Goal: Information Seeking & Learning: Check status

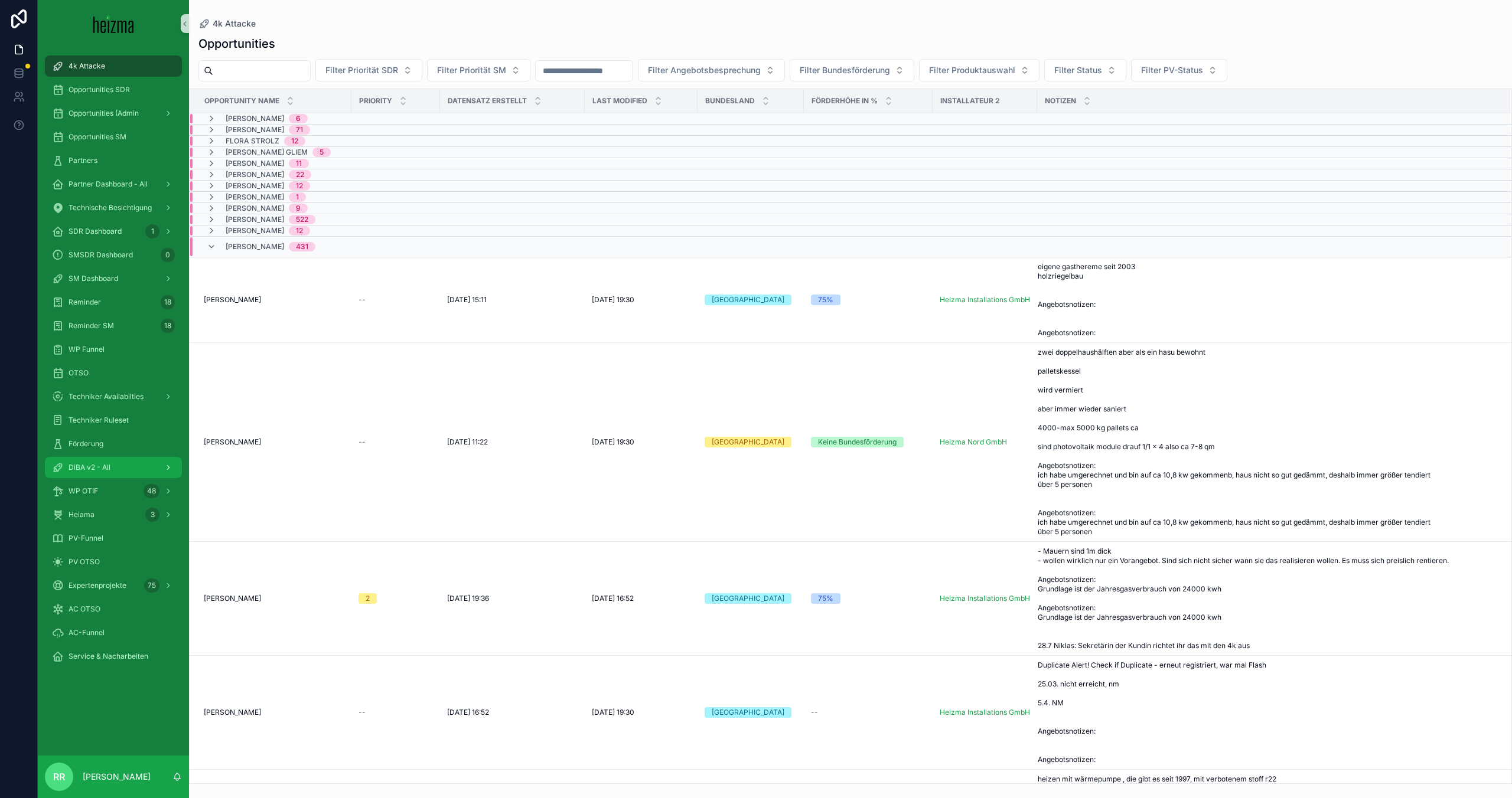
click at [87, 469] on span "DiBA v2 - All" at bounding box center [89, 467] width 42 height 9
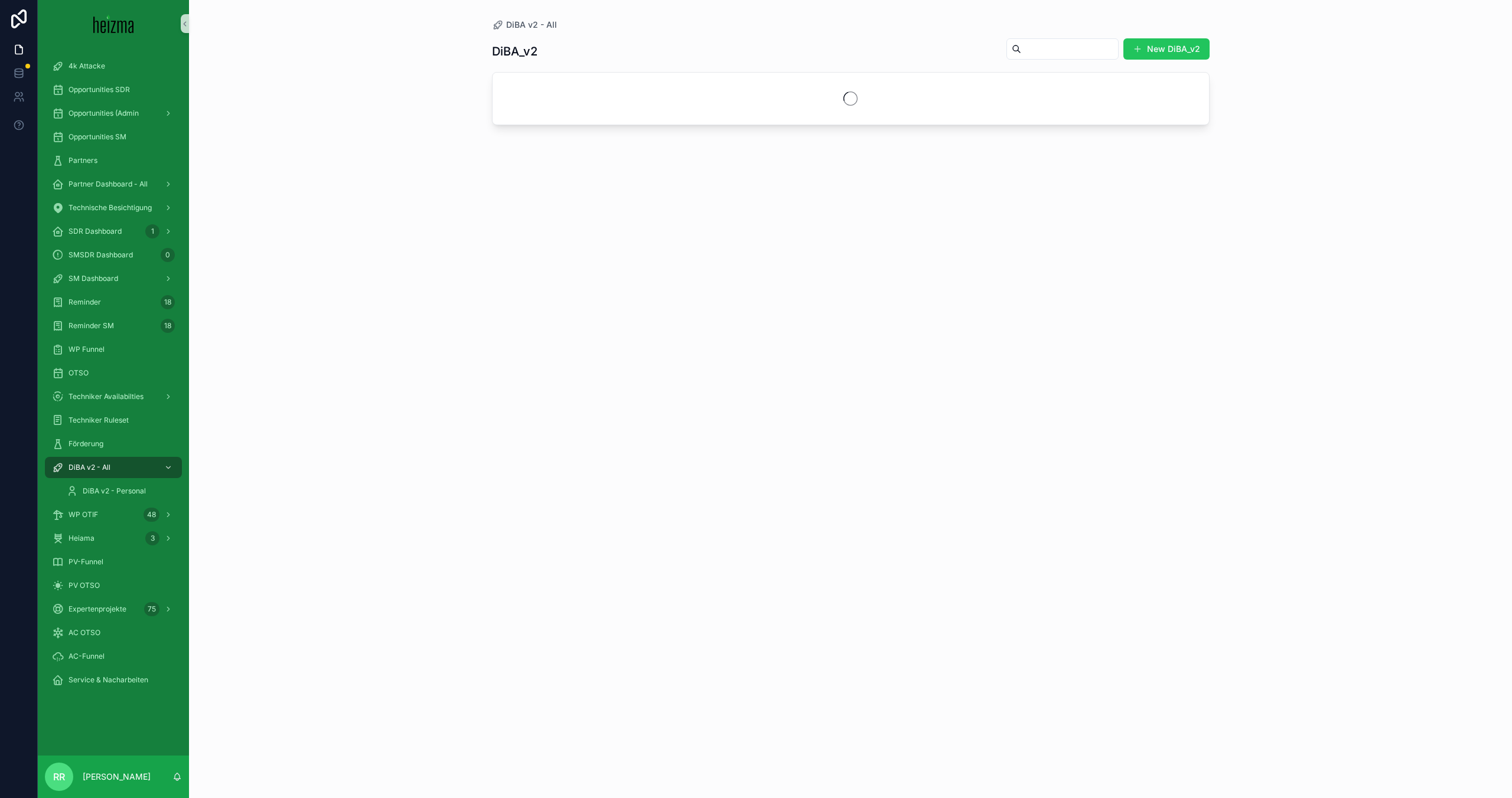
click at [1055, 59] on div "scrollable content" at bounding box center [1062, 49] width 112 height 21
click at [1055, 55] on input "scrollable content" at bounding box center [1069, 49] width 97 height 16
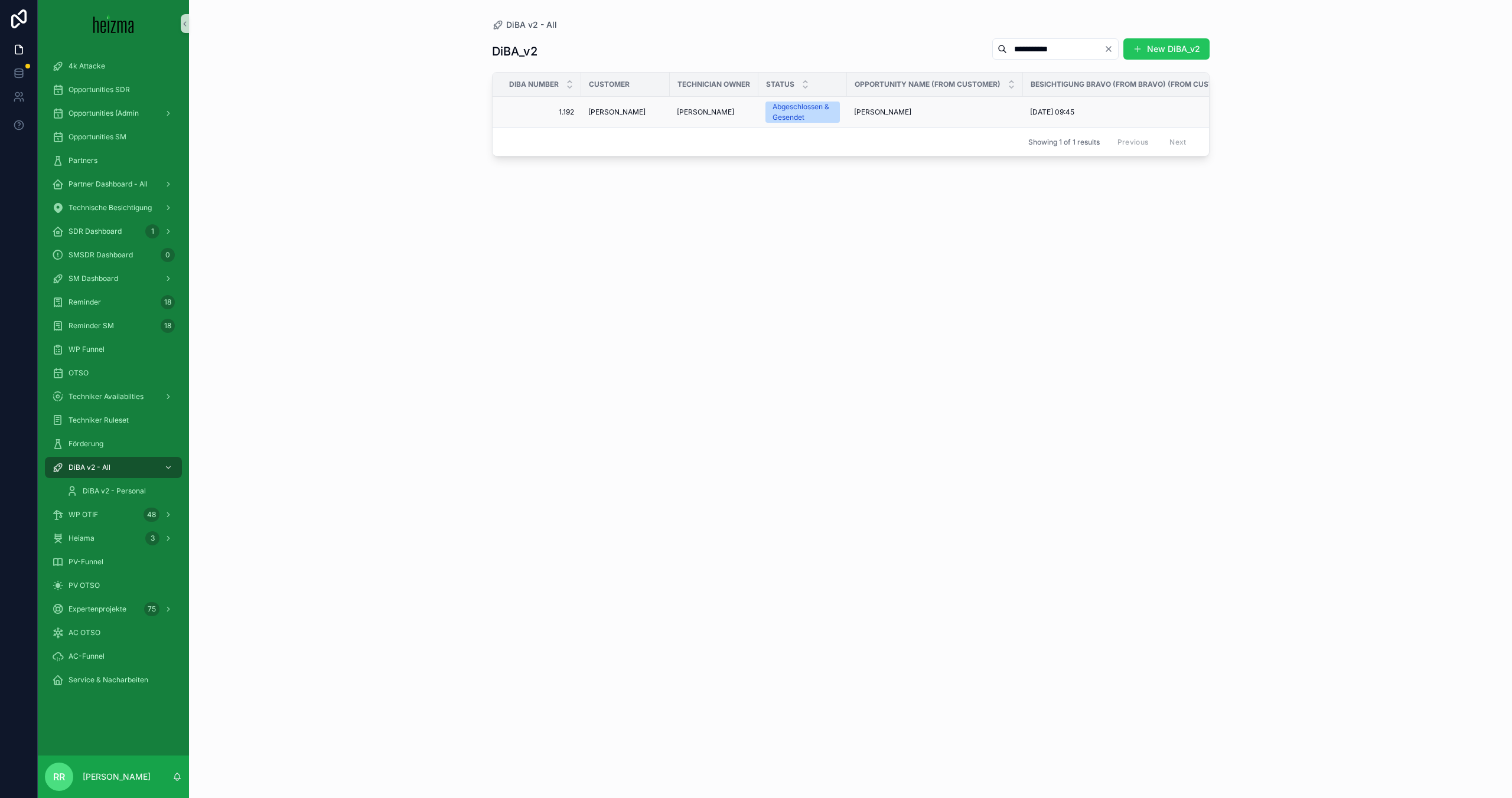
type input "**********"
click at [584, 115] on td "Johann Kessler" at bounding box center [625, 112] width 88 height 31
click at [592, 115] on span "Johann Kessler" at bounding box center [617, 112] width 57 height 9
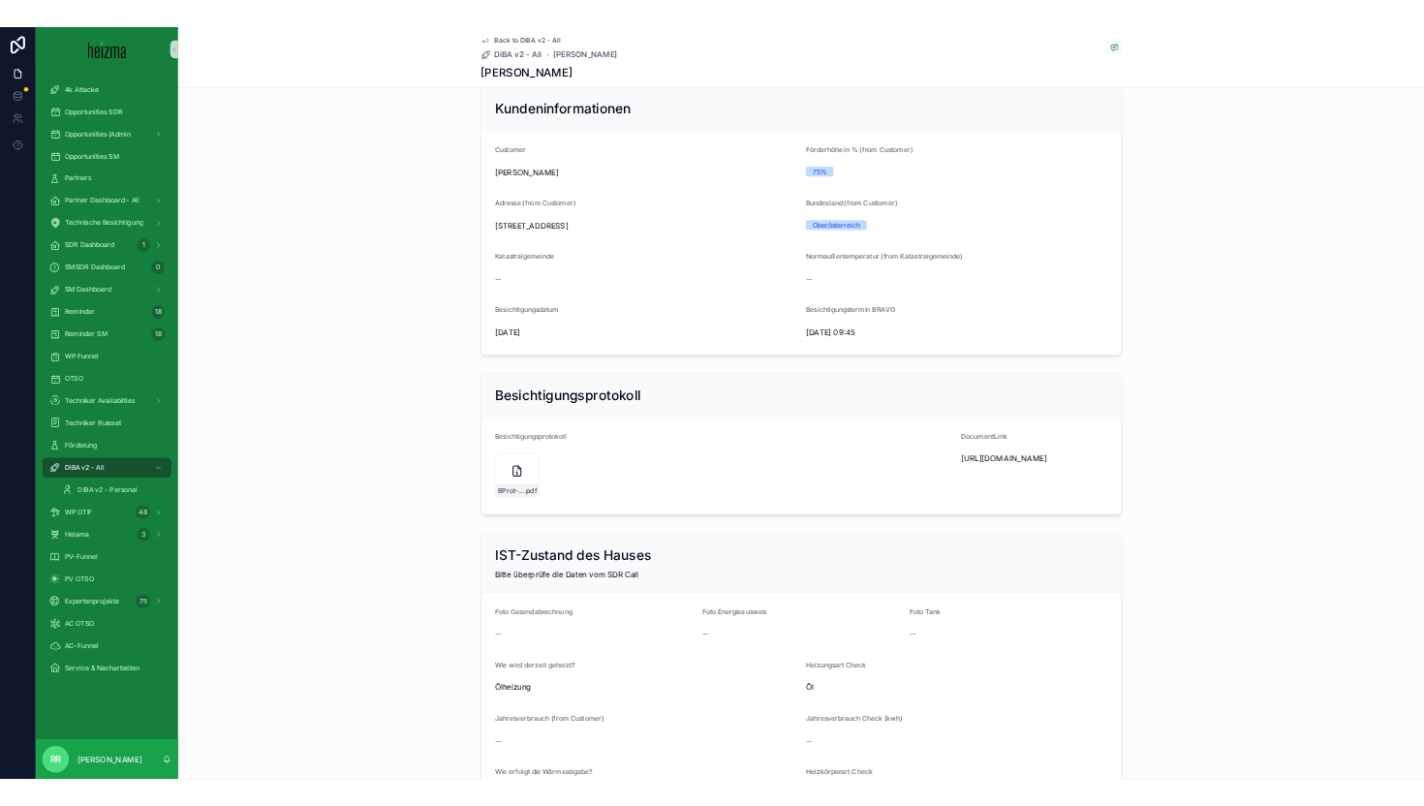
scroll to position [383, 0]
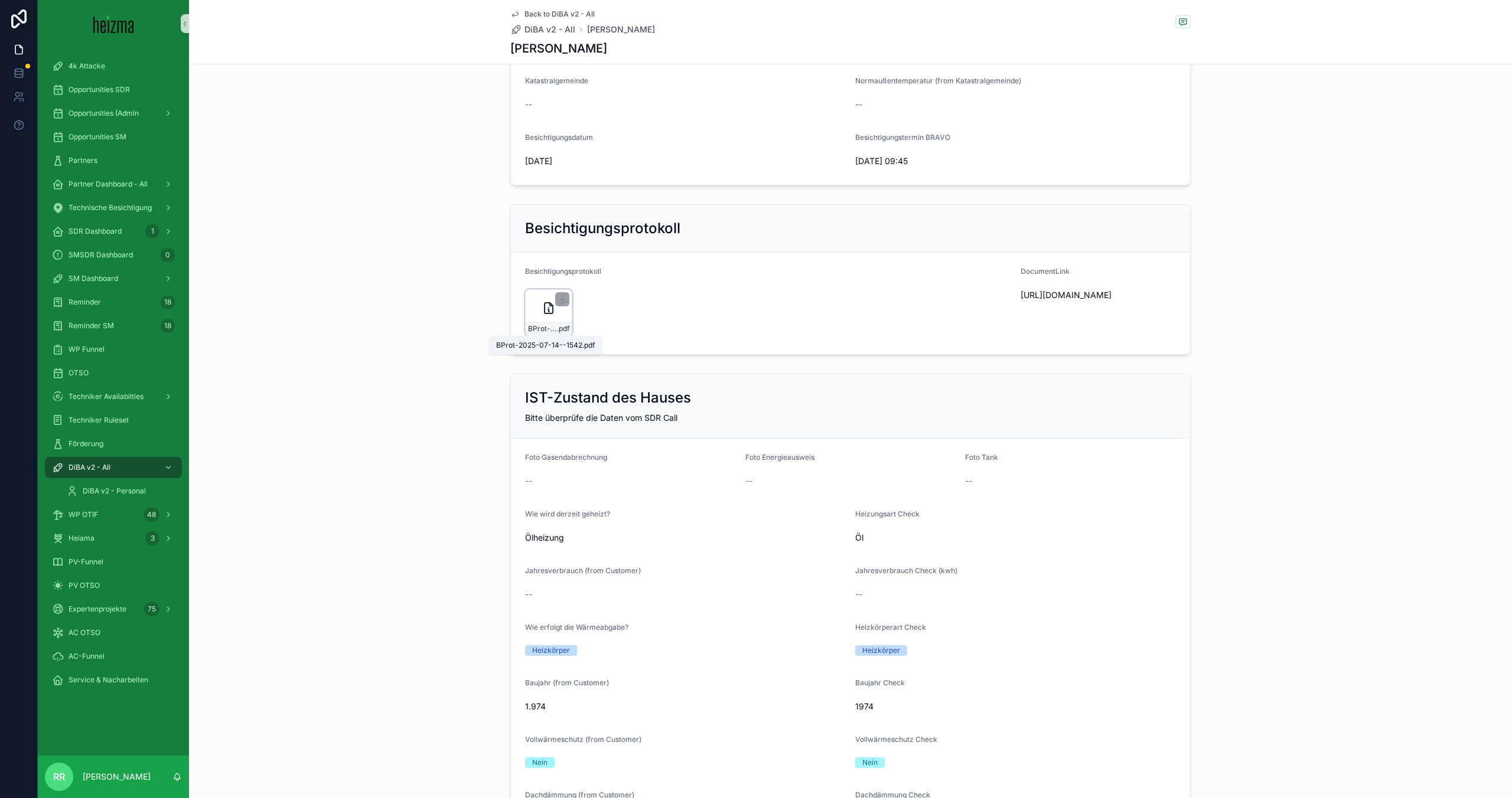
click at [536, 328] on span "BProt-2025-07-14--1542" at bounding box center [542, 329] width 29 height 9
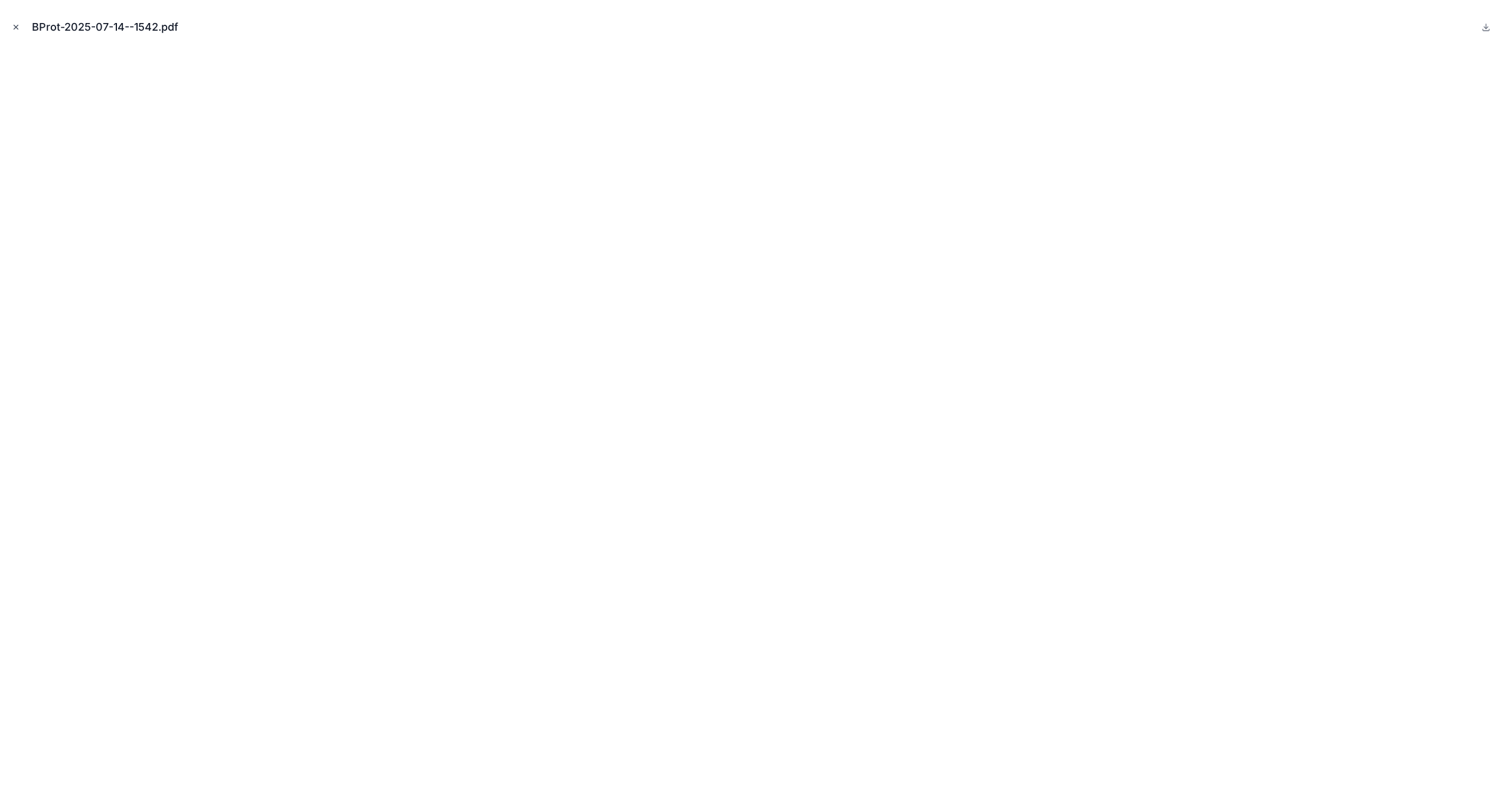
click at [9, 26] on button "Close modal" at bounding box center [15, 27] width 13 height 13
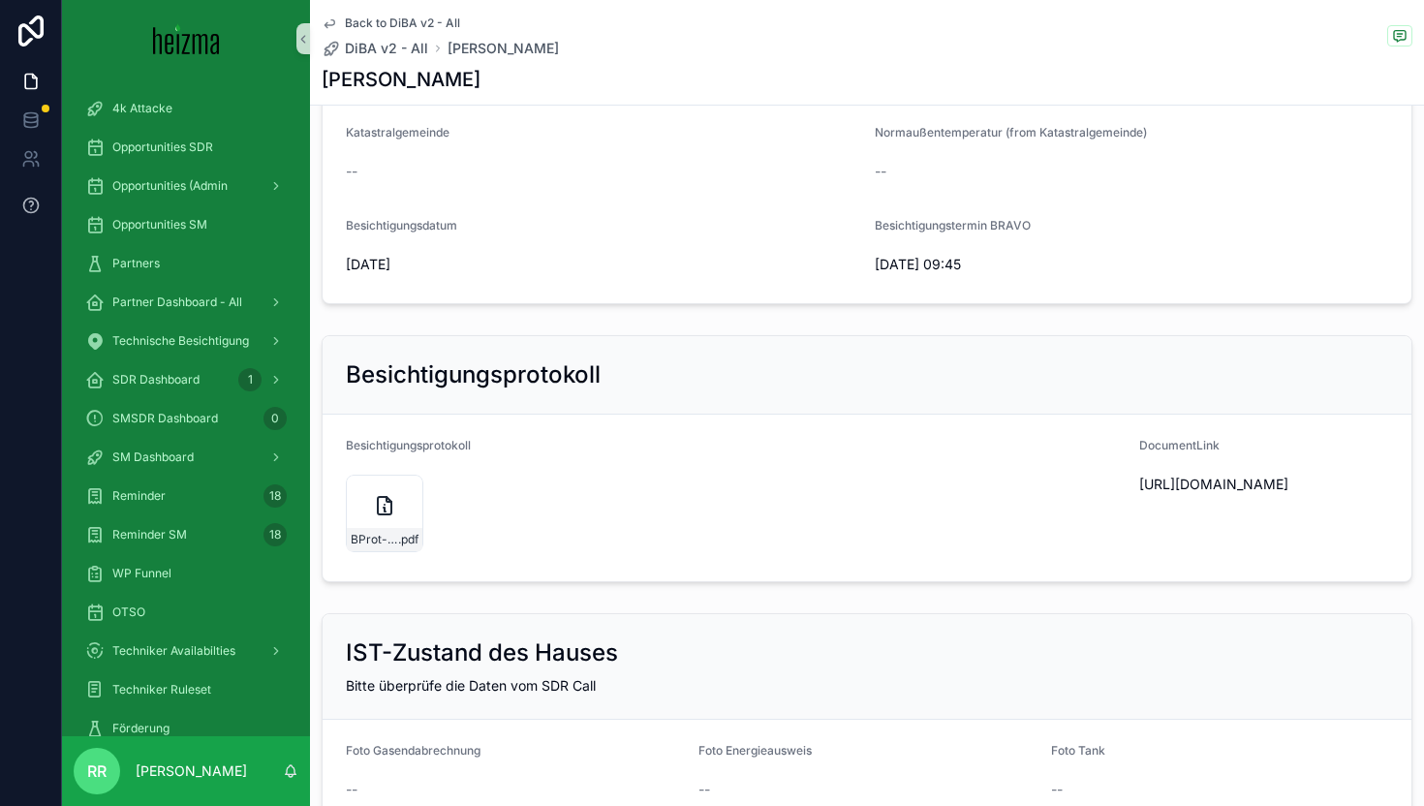
scroll to position [383, 0]
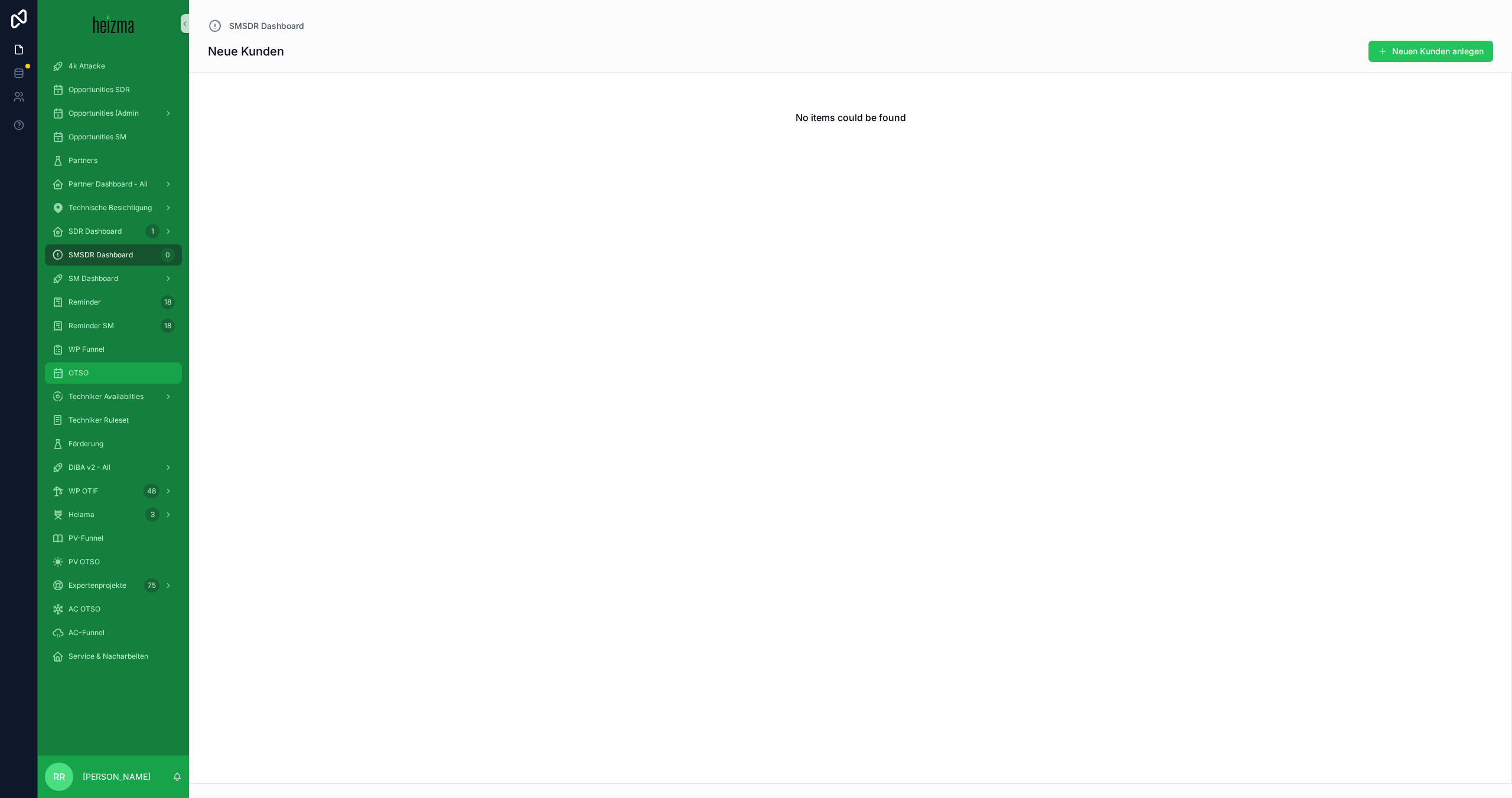
click at [84, 377] on span "OTSO" at bounding box center [78, 372] width 20 height 9
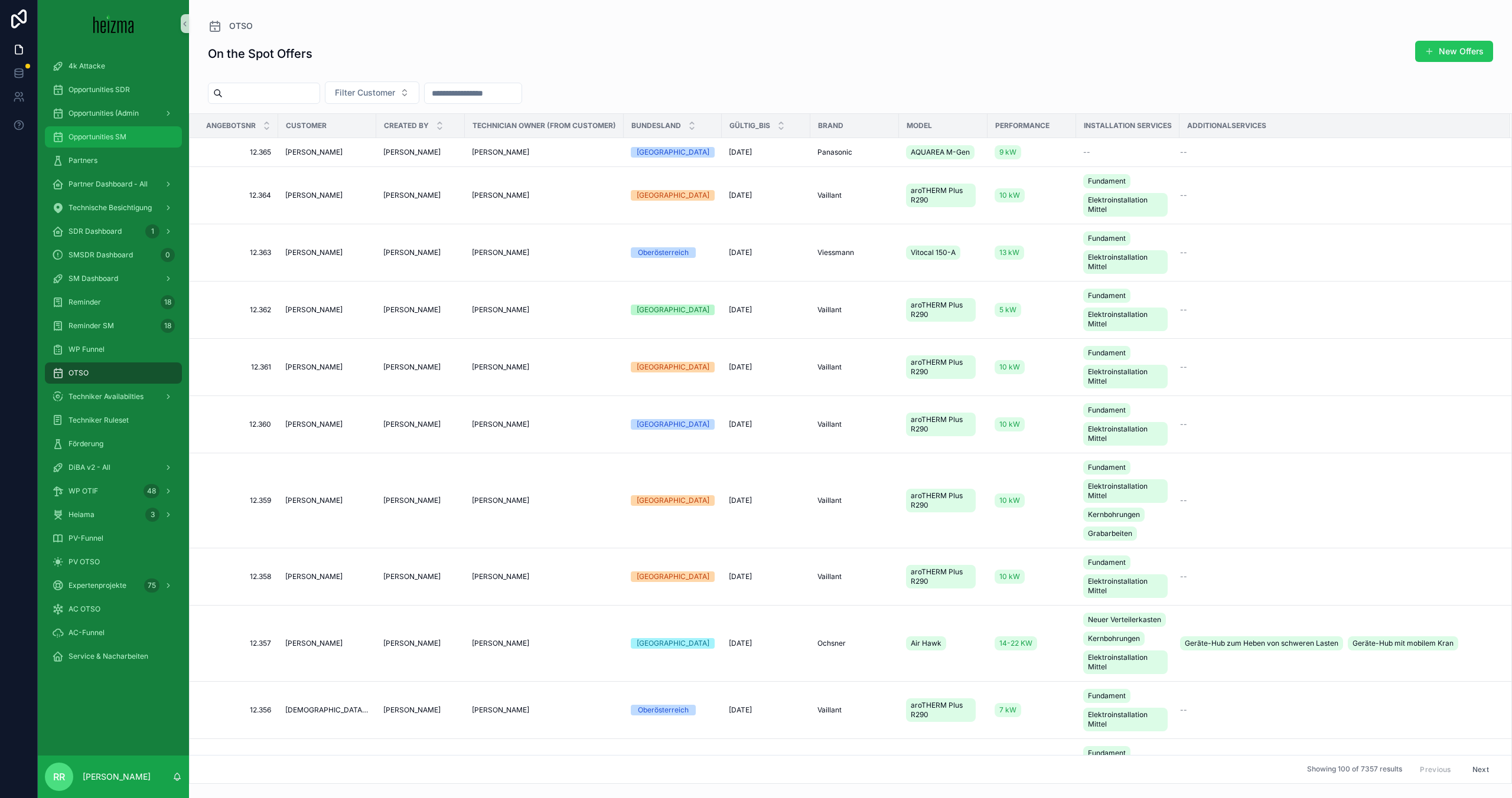
click at [125, 127] on div "Opportunities SM" at bounding box center [113, 137] width 123 height 19
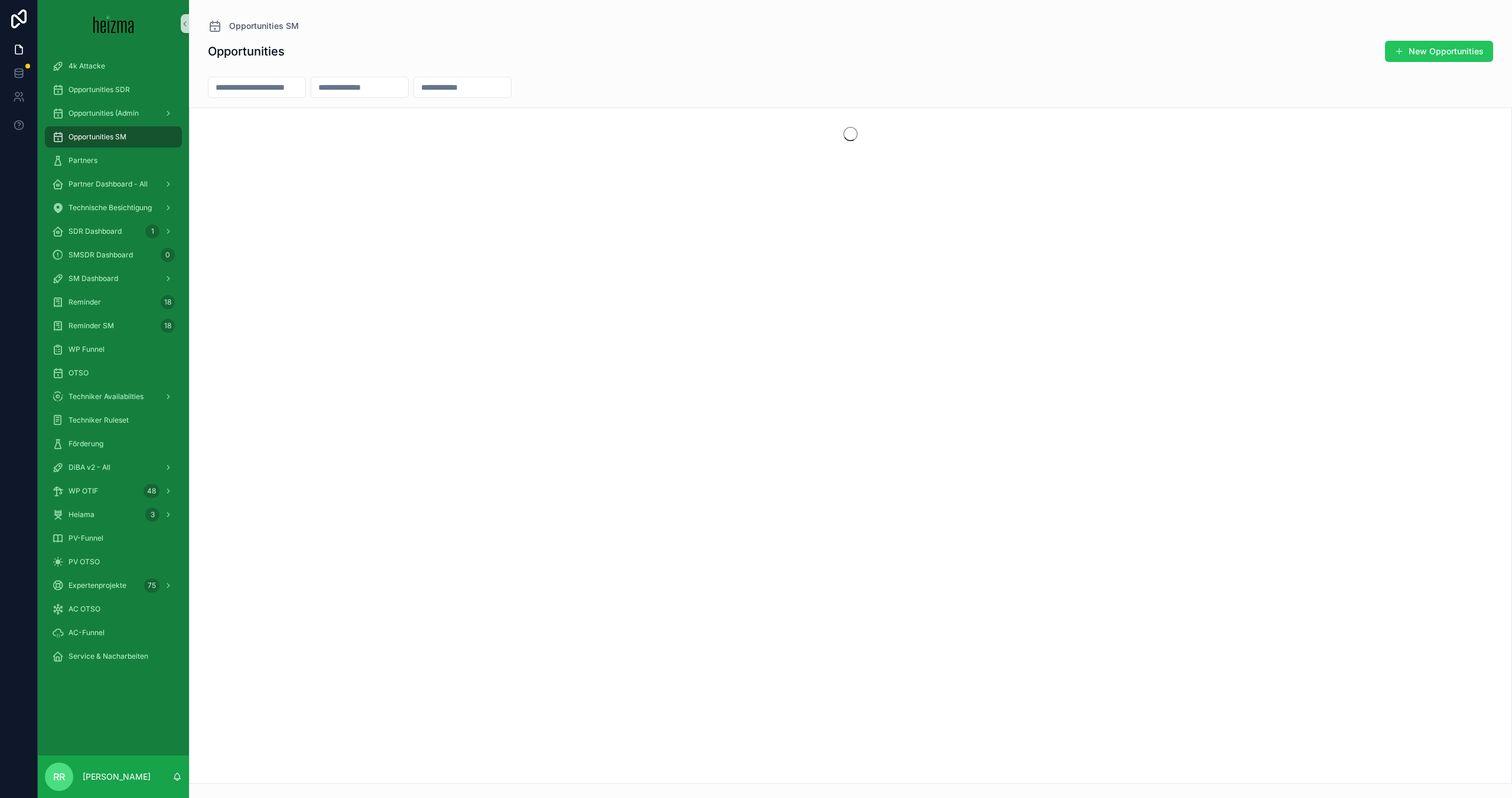
click at [301, 84] on input "scrollable content" at bounding box center [257, 87] width 97 height 16
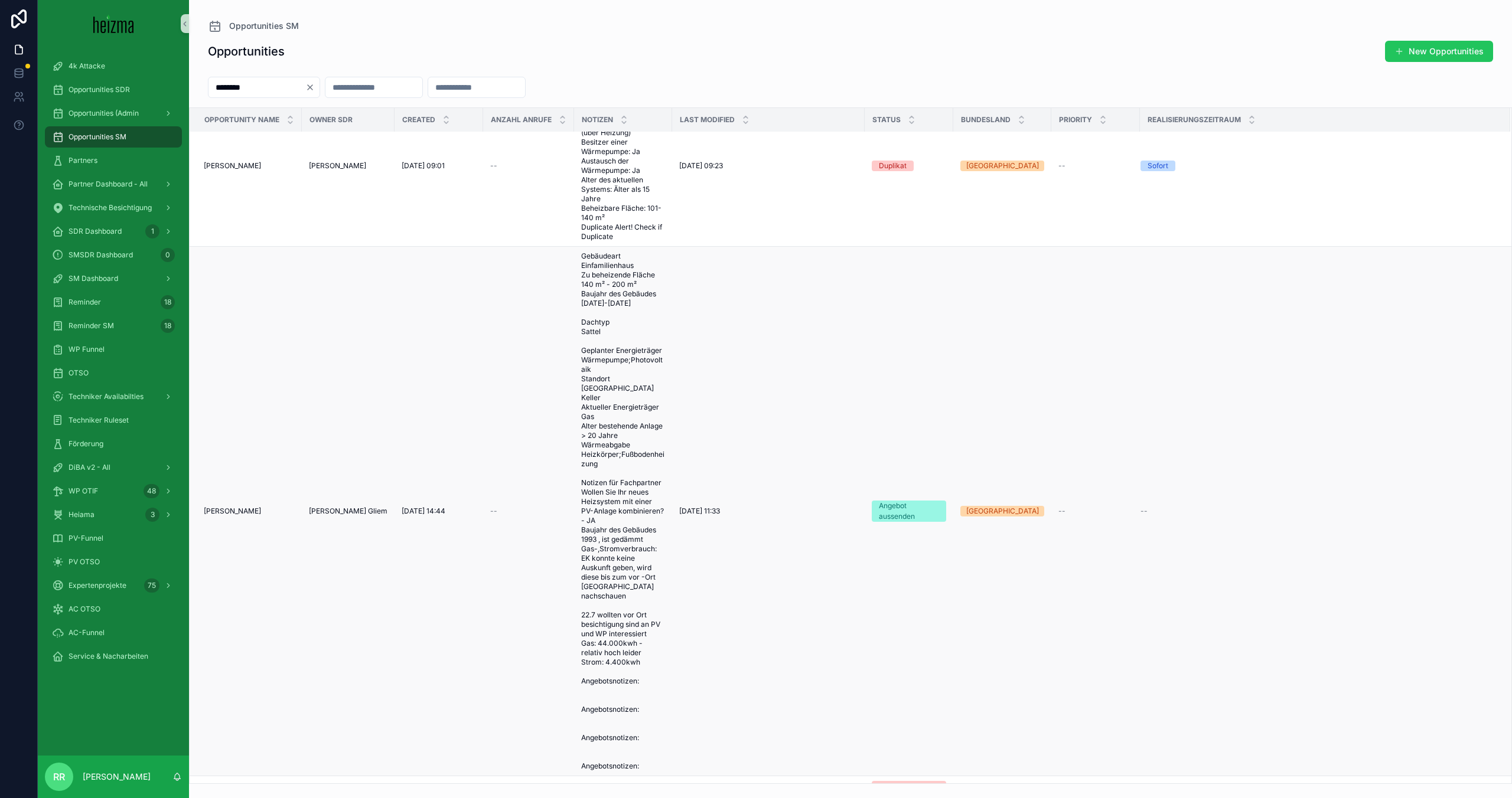
scroll to position [51, 0]
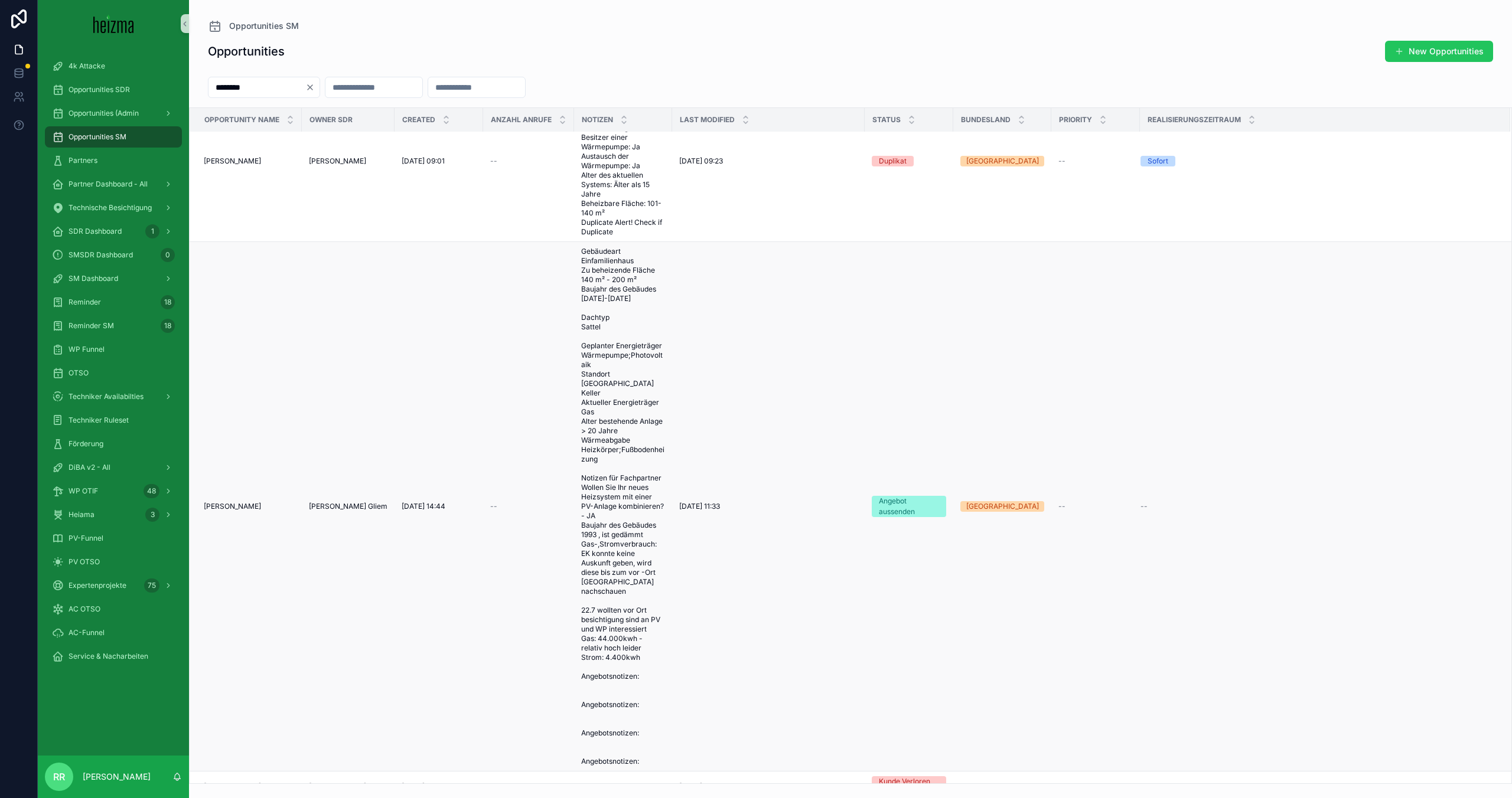
type input "********"
click at [241, 502] on span "[PERSON_NAME]" at bounding box center [232, 506] width 57 height 9
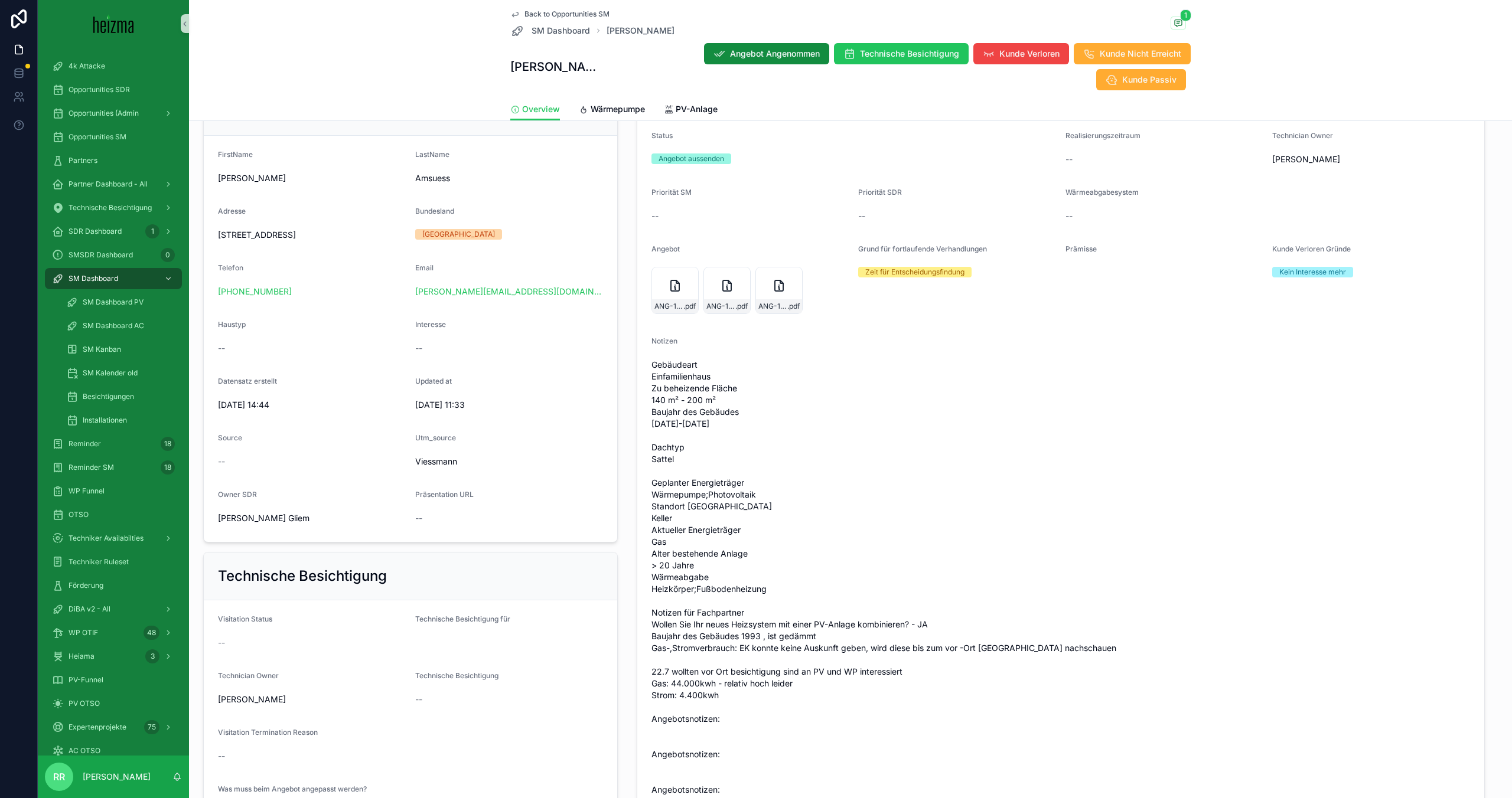
scroll to position [187, 0]
click at [657, 305] on span "ANG-12074-Amsuess-2025-07-29" at bounding box center [668, 309] width 29 height 9
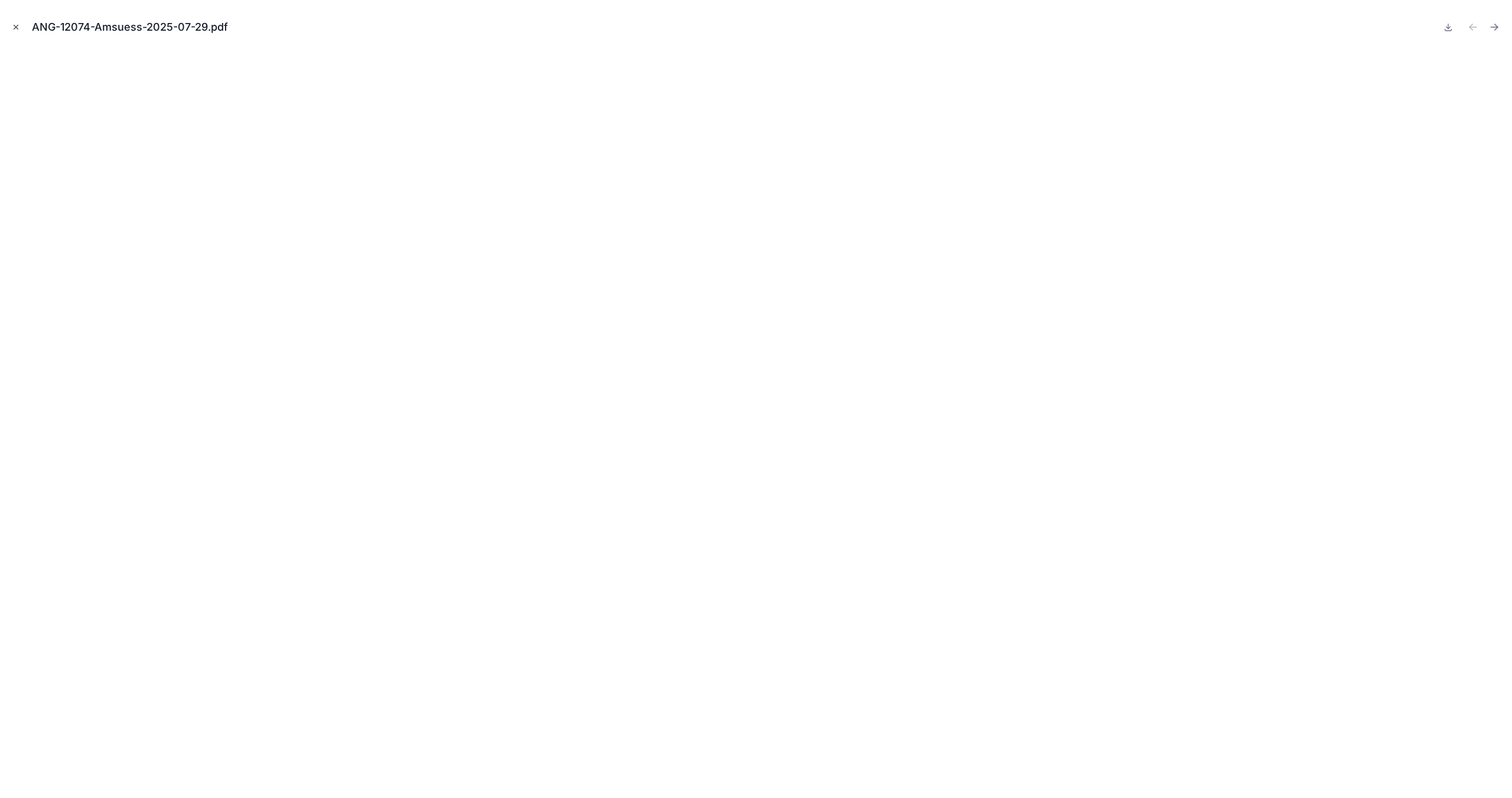
click at [13, 28] on icon "Close modal" at bounding box center [16, 27] width 9 height 9
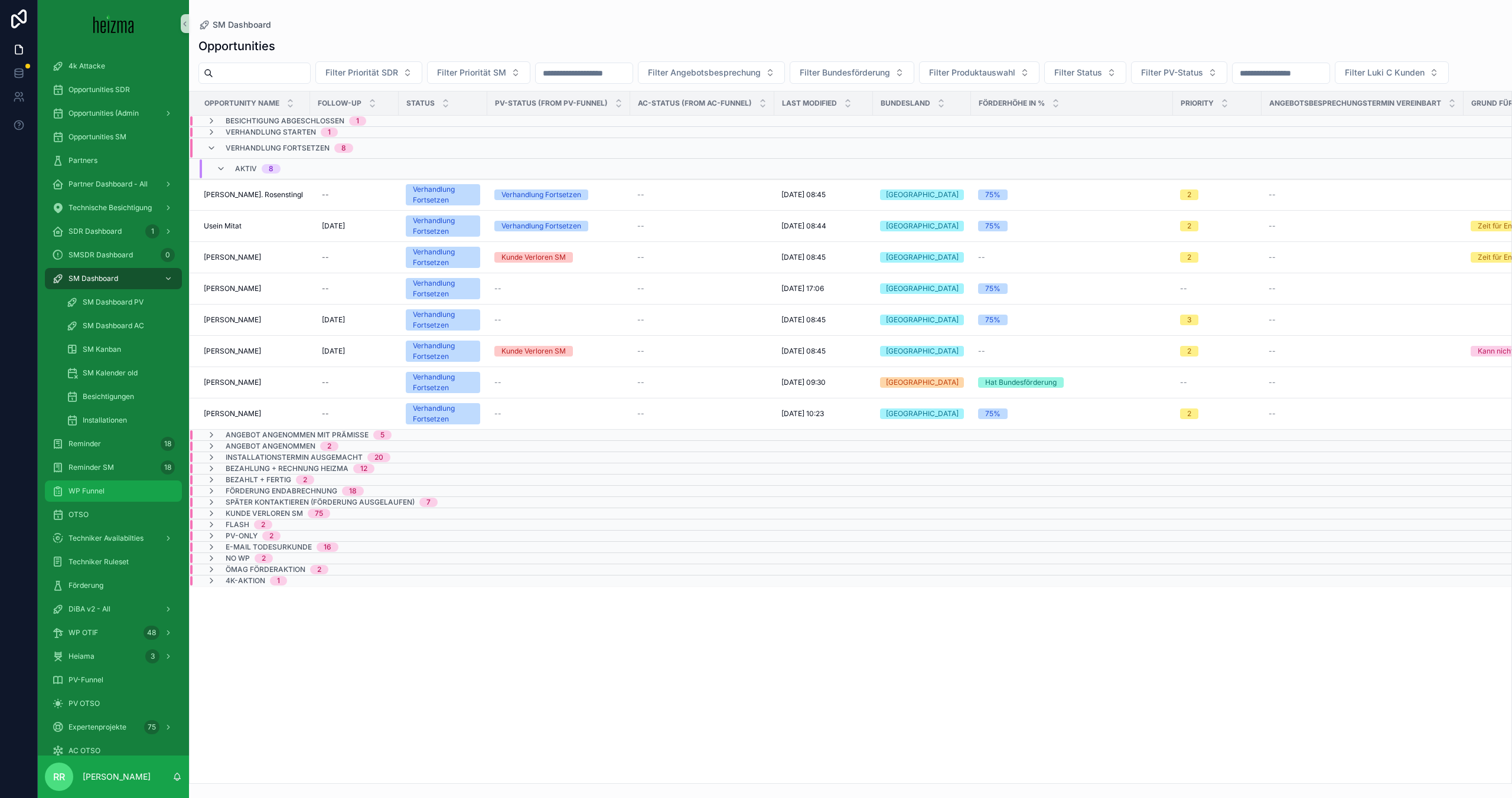
click at [128, 499] on div "WP Funnel" at bounding box center [113, 491] width 123 height 19
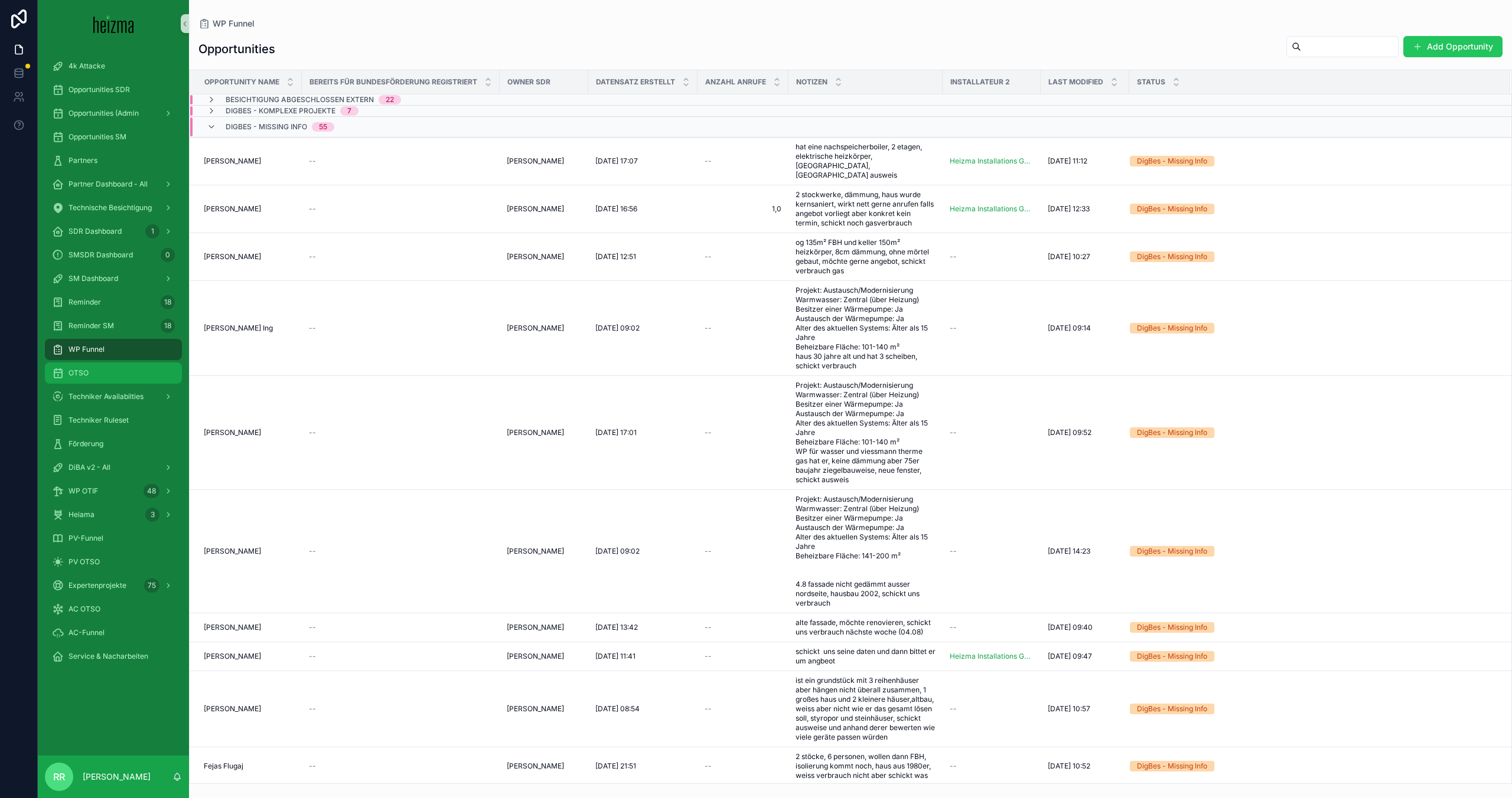
click at [102, 376] on div "OTSO" at bounding box center [113, 373] width 123 height 19
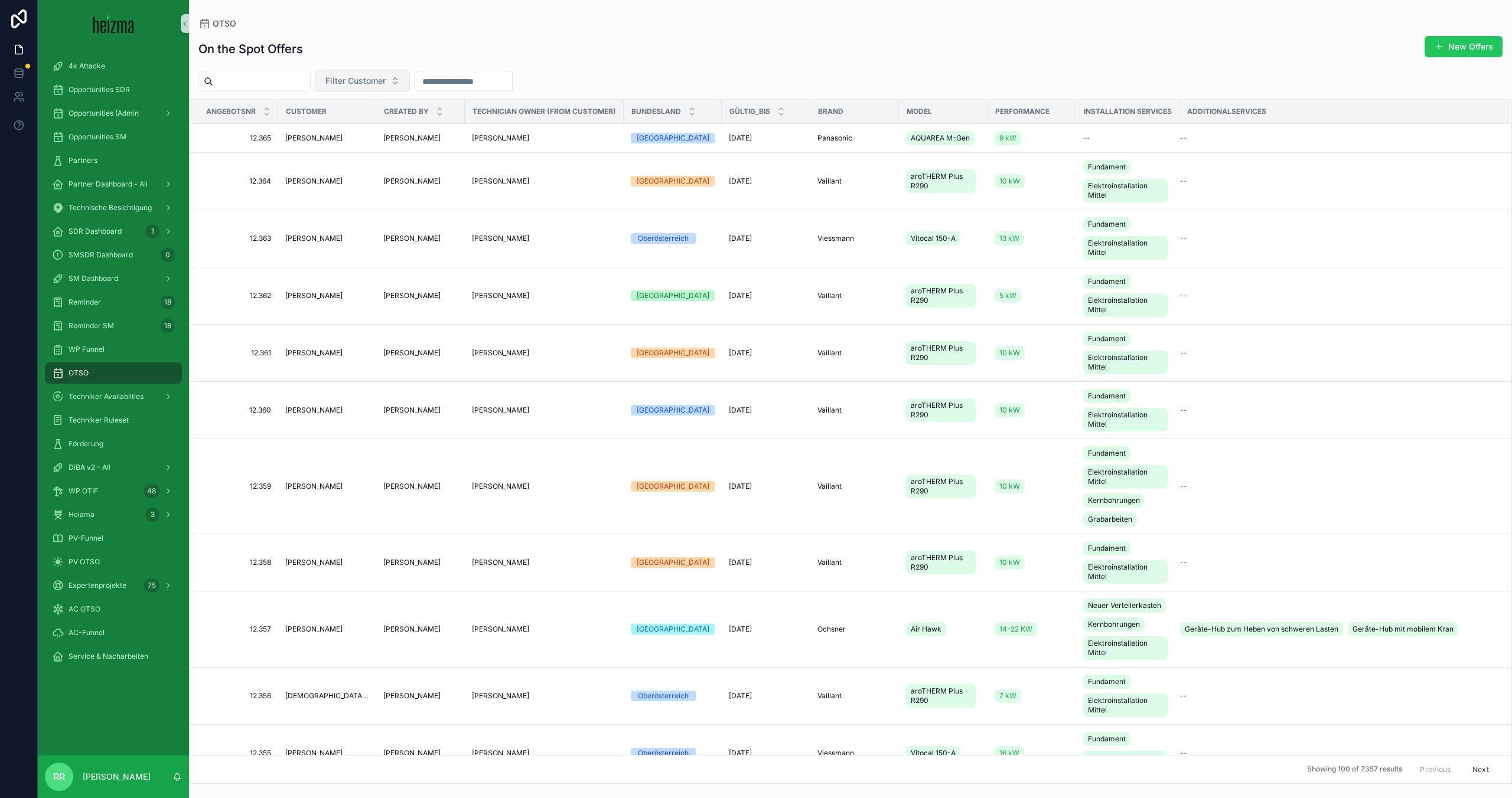
click at [378, 88] on button "Filter Customer" at bounding box center [362, 80] width 95 height 23
type input "*******"
click at [382, 121] on div "Franz Amsuess" at bounding box center [378, 129] width 142 height 19
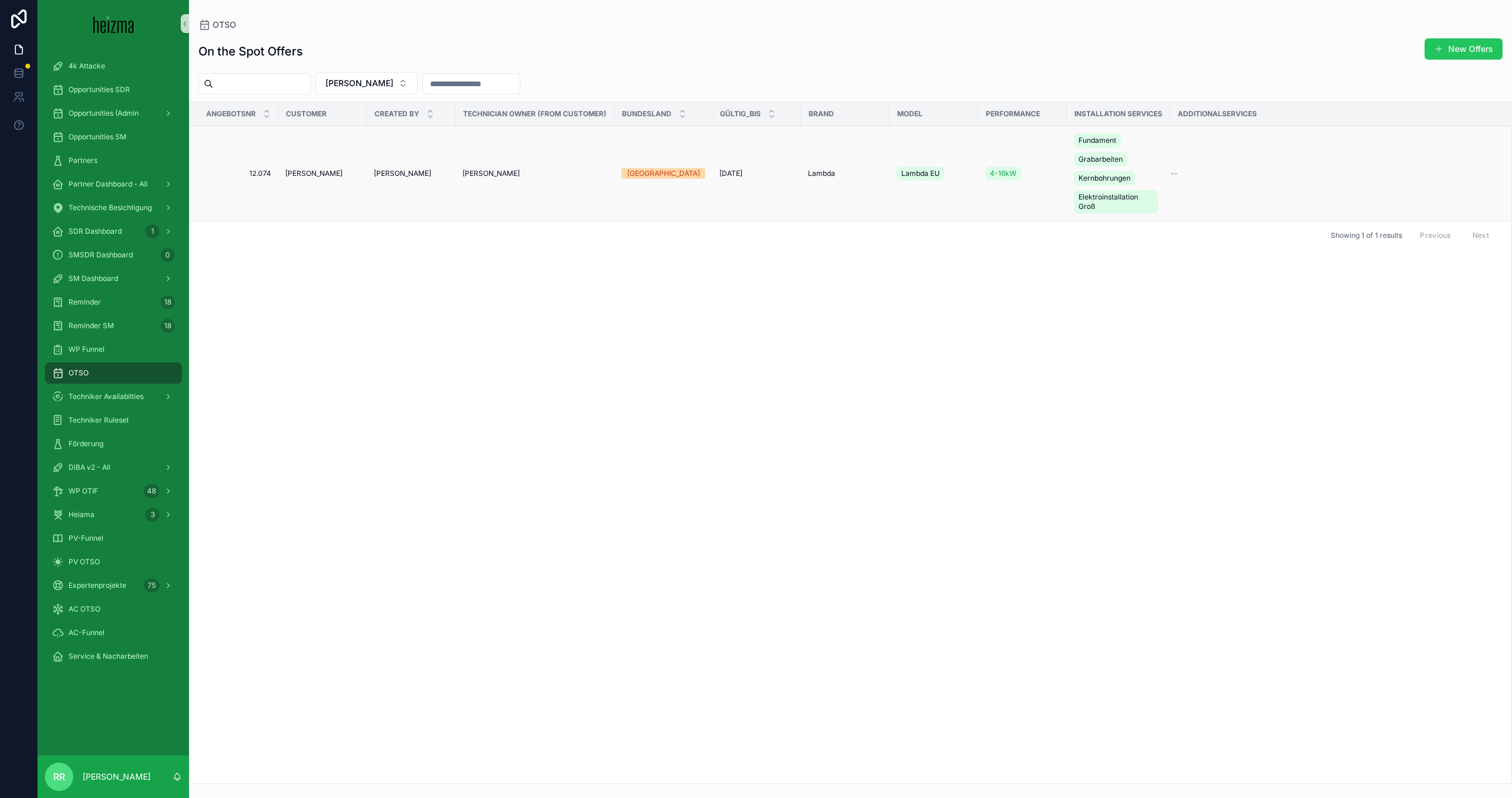
click at [309, 190] on td "Franz Amsuess" at bounding box center [322, 174] width 88 height 95
click at [310, 180] on td "Franz Amsuess" at bounding box center [322, 174] width 88 height 95
click at [312, 178] on td "Franz Amsuess" at bounding box center [322, 174] width 88 height 95
click at [316, 176] on span "Franz Amsuess" at bounding box center [314, 173] width 57 height 9
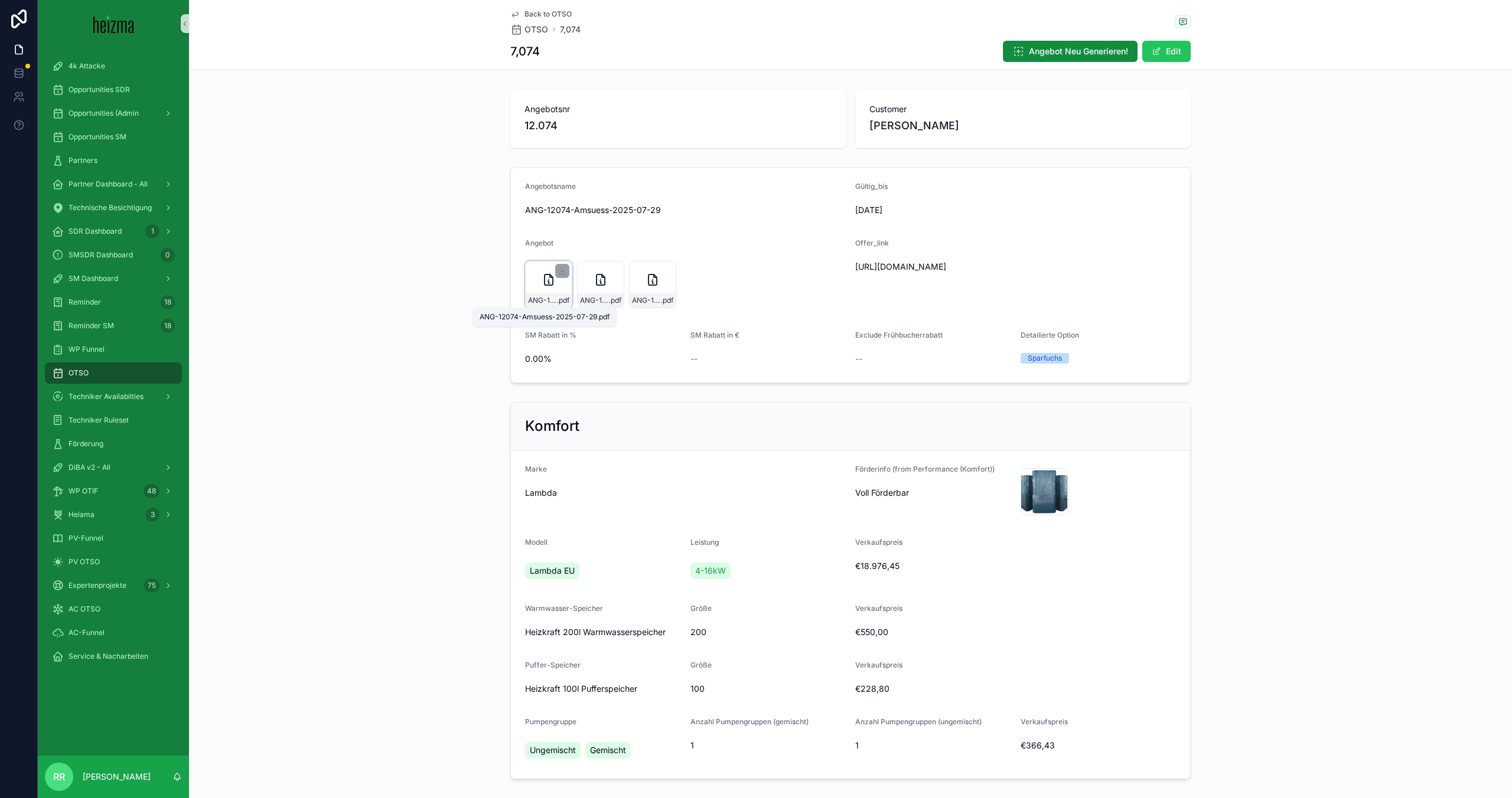
click at [545, 302] on span "ANG-12074-Amsuess-2025-07-29" at bounding box center [542, 300] width 29 height 9
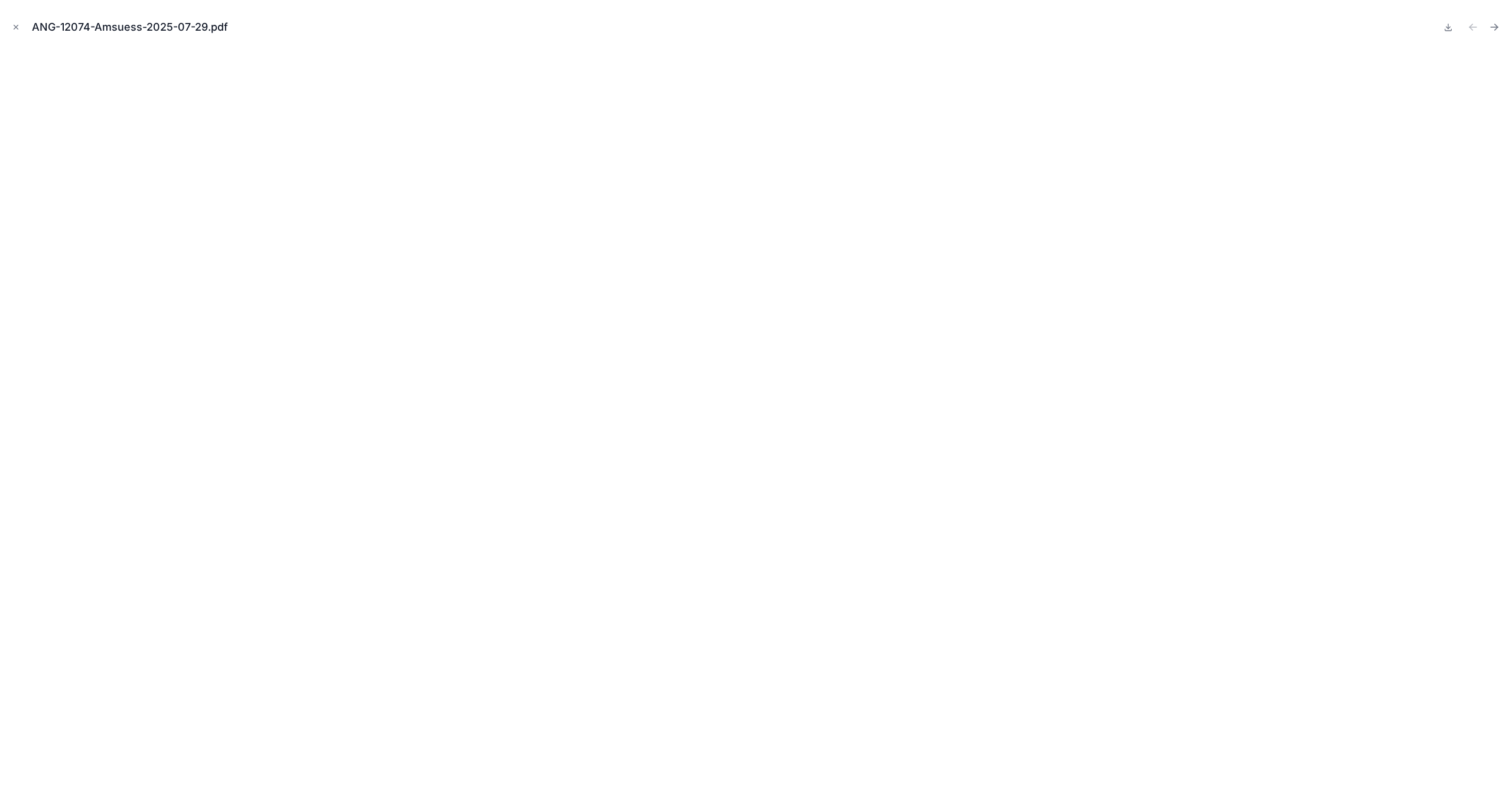
click at [24, 26] on div "ANG-12074-Amsuess-2025-07-29.pdf" at bounding box center [756, 27] width 1493 height 35
click at [23, 28] on div "ANG-12074-Amsuess-2025-07-29.pdf" at bounding box center [756, 27] width 1493 height 35
click at [21, 30] on button "Close modal" at bounding box center [15, 27] width 13 height 13
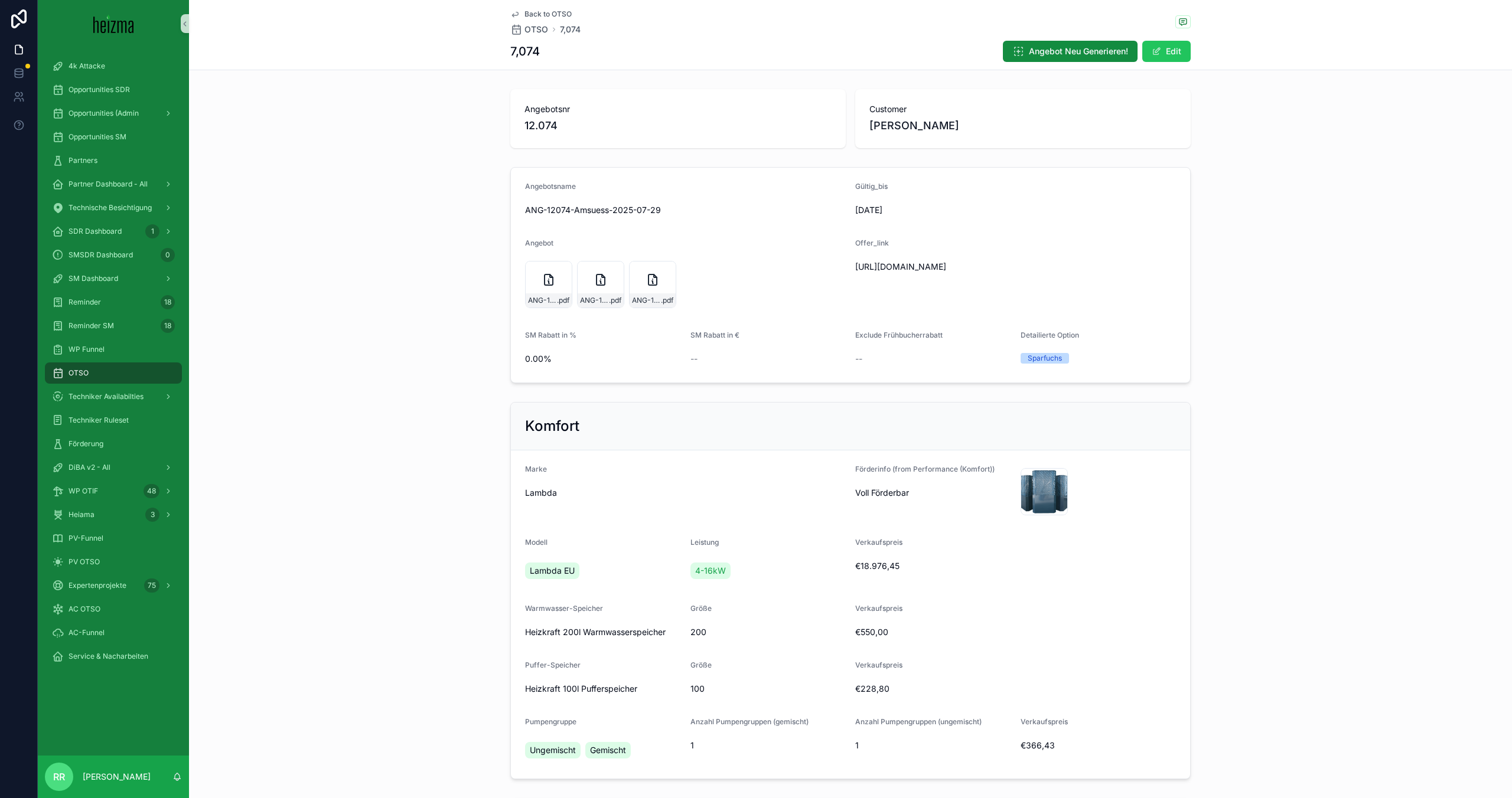
click at [567, 312] on form "Angebotsname ANG-12074-Amsuess-2025-07-29 Gültig_bis 21/08/2025 Angebot ANG-120…" at bounding box center [851, 275] width 679 height 215
click at [544, 291] on div "ANG-12074-Amsuess-2025-07-29 .pdf" at bounding box center [548, 284] width 47 height 47
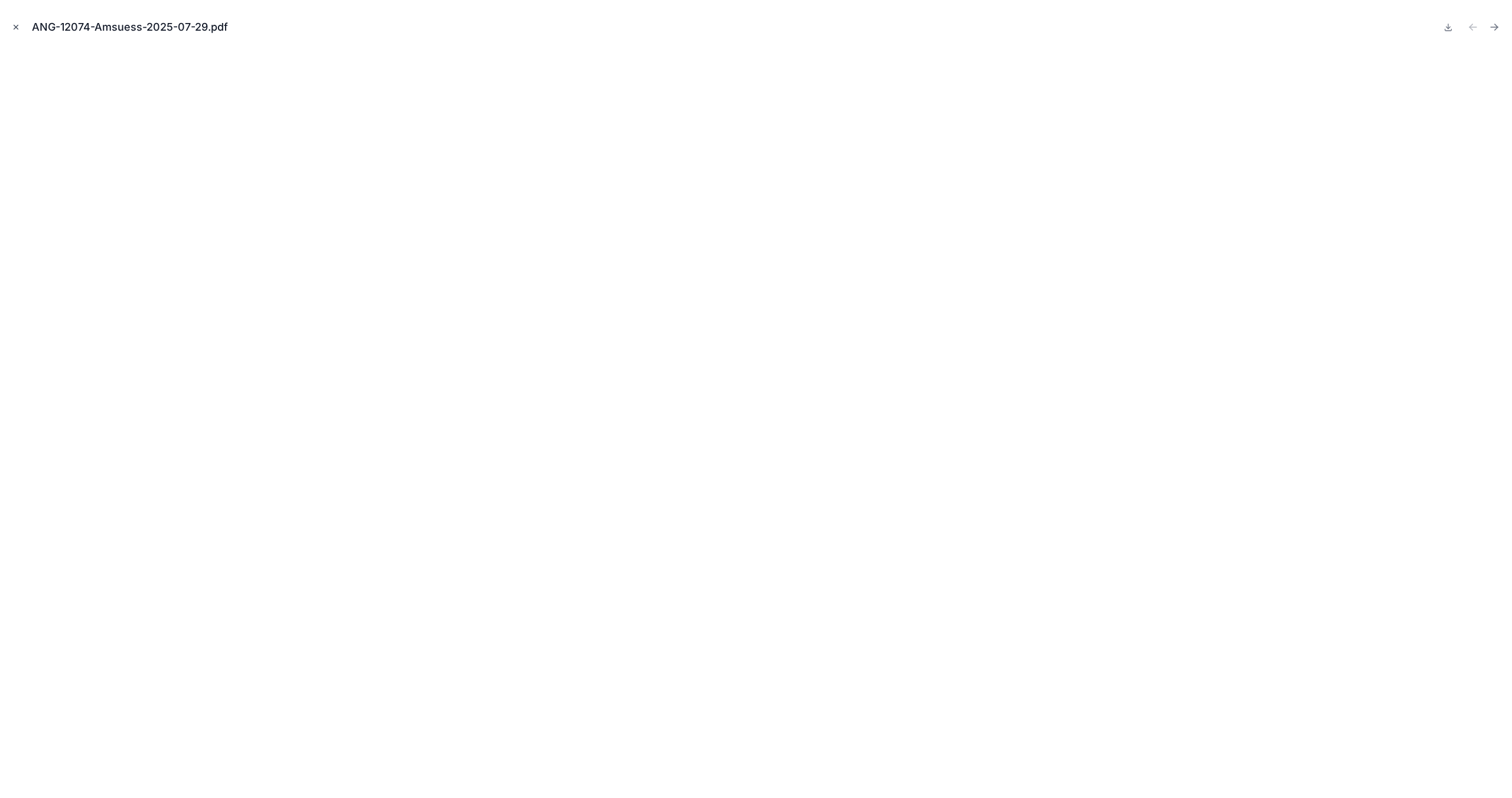
click at [15, 29] on icon "Close modal" at bounding box center [16, 27] width 9 height 9
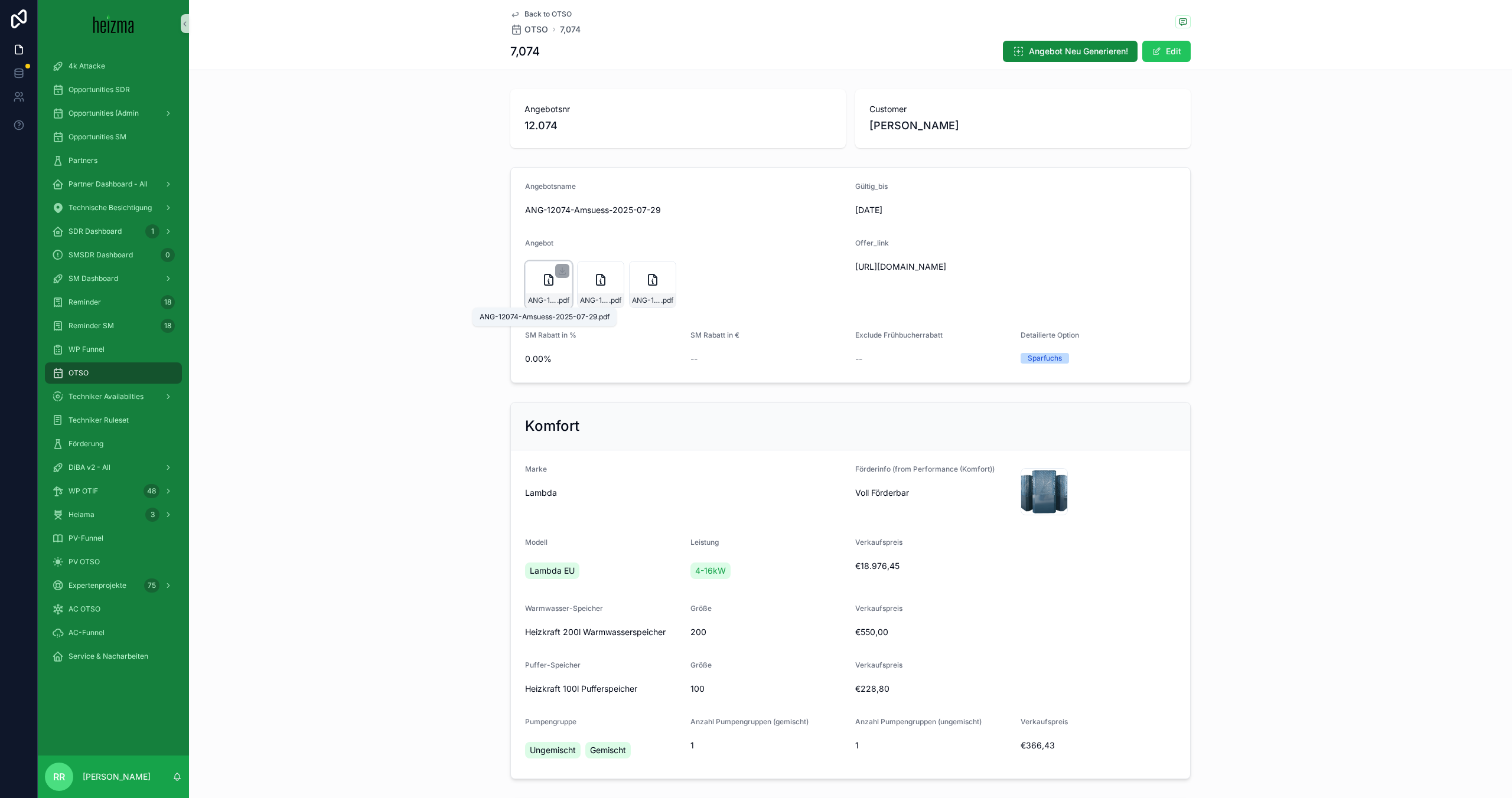
click at [561, 304] on span ".pdf" at bounding box center [563, 300] width 12 height 9
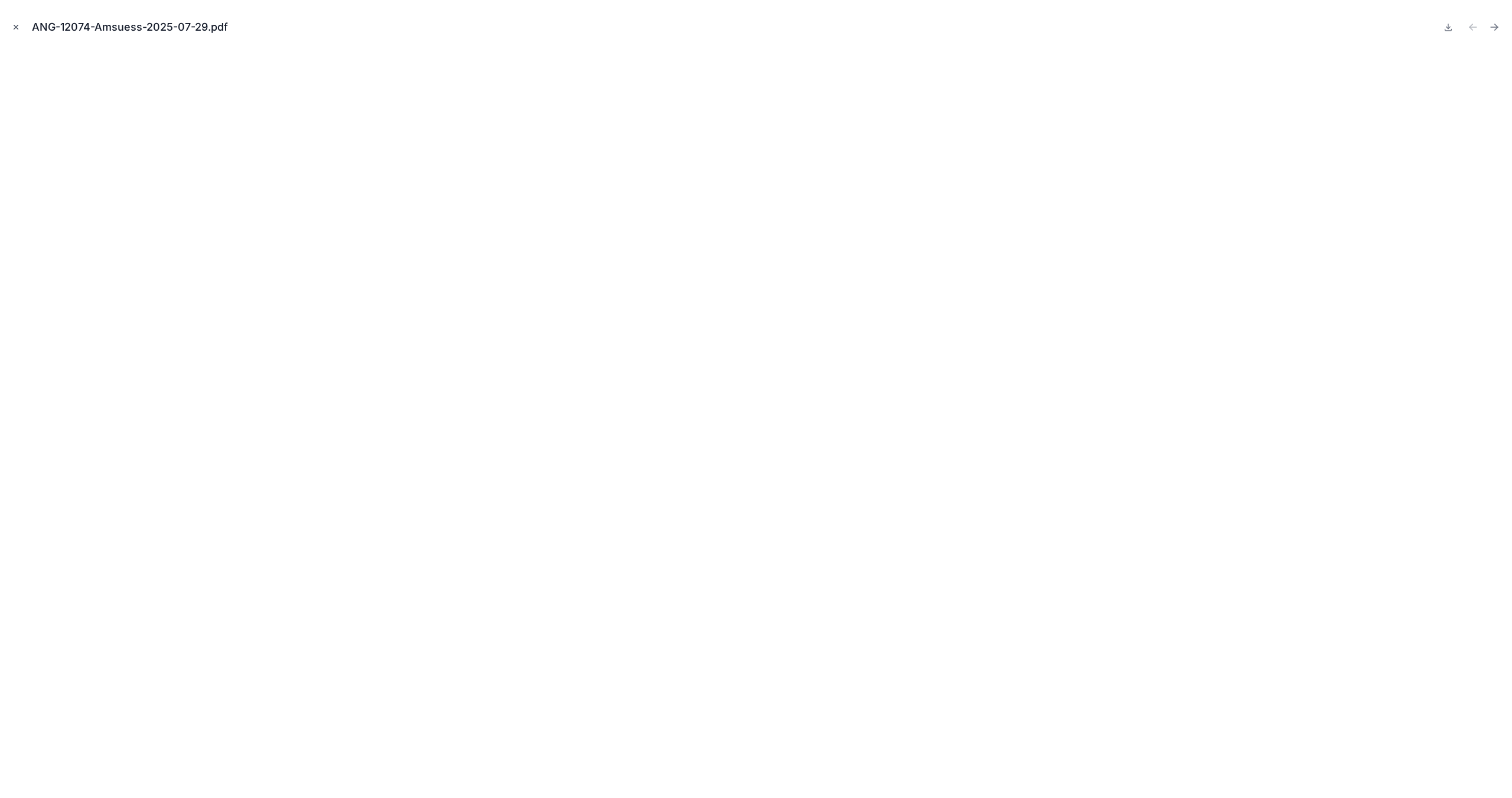
click at [19, 28] on icon "Close modal" at bounding box center [16, 27] width 9 height 9
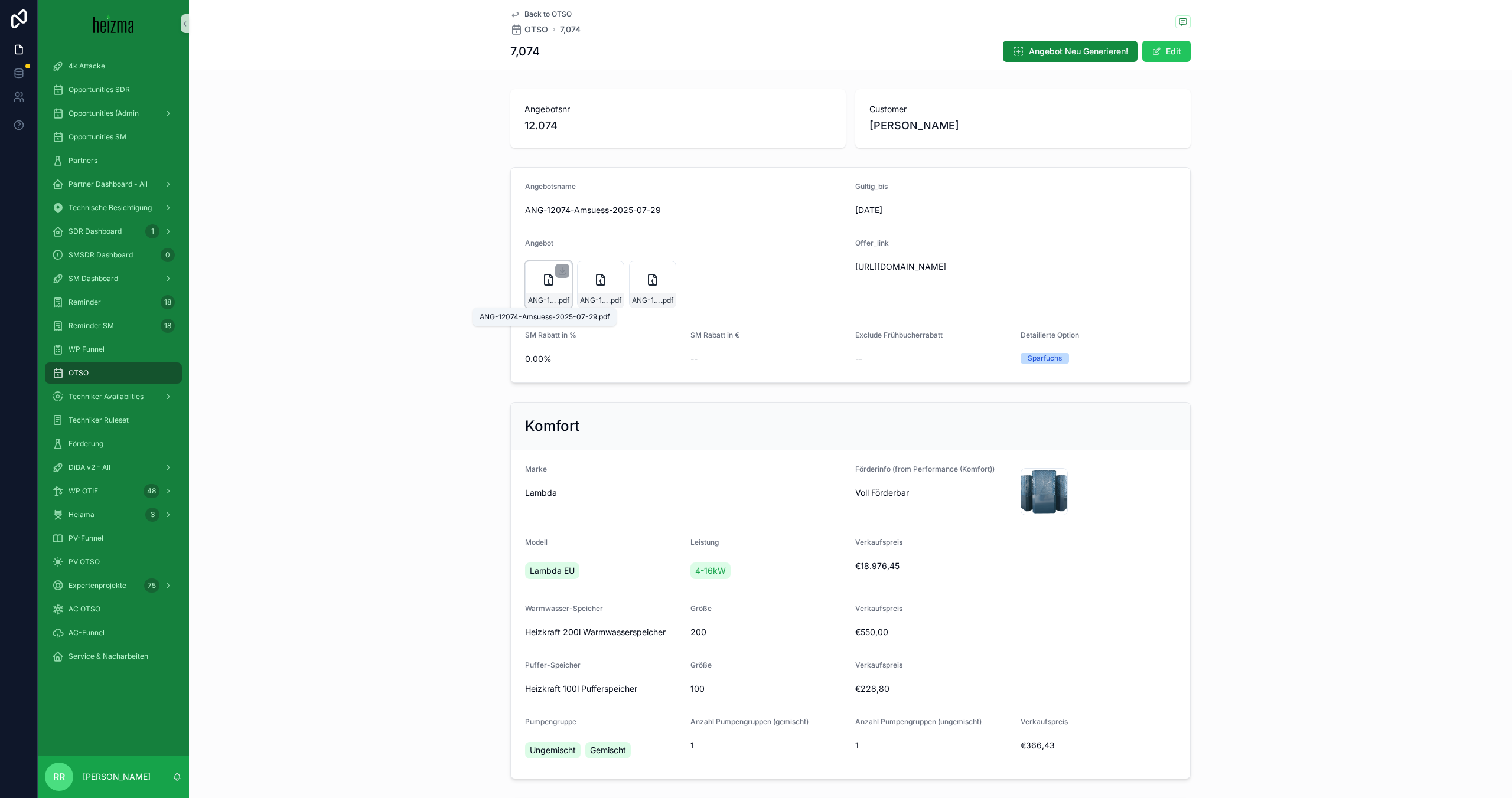
click at [539, 296] on span "ANG-12074-Amsuess-2025-07-29" at bounding box center [542, 300] width 29 height 9
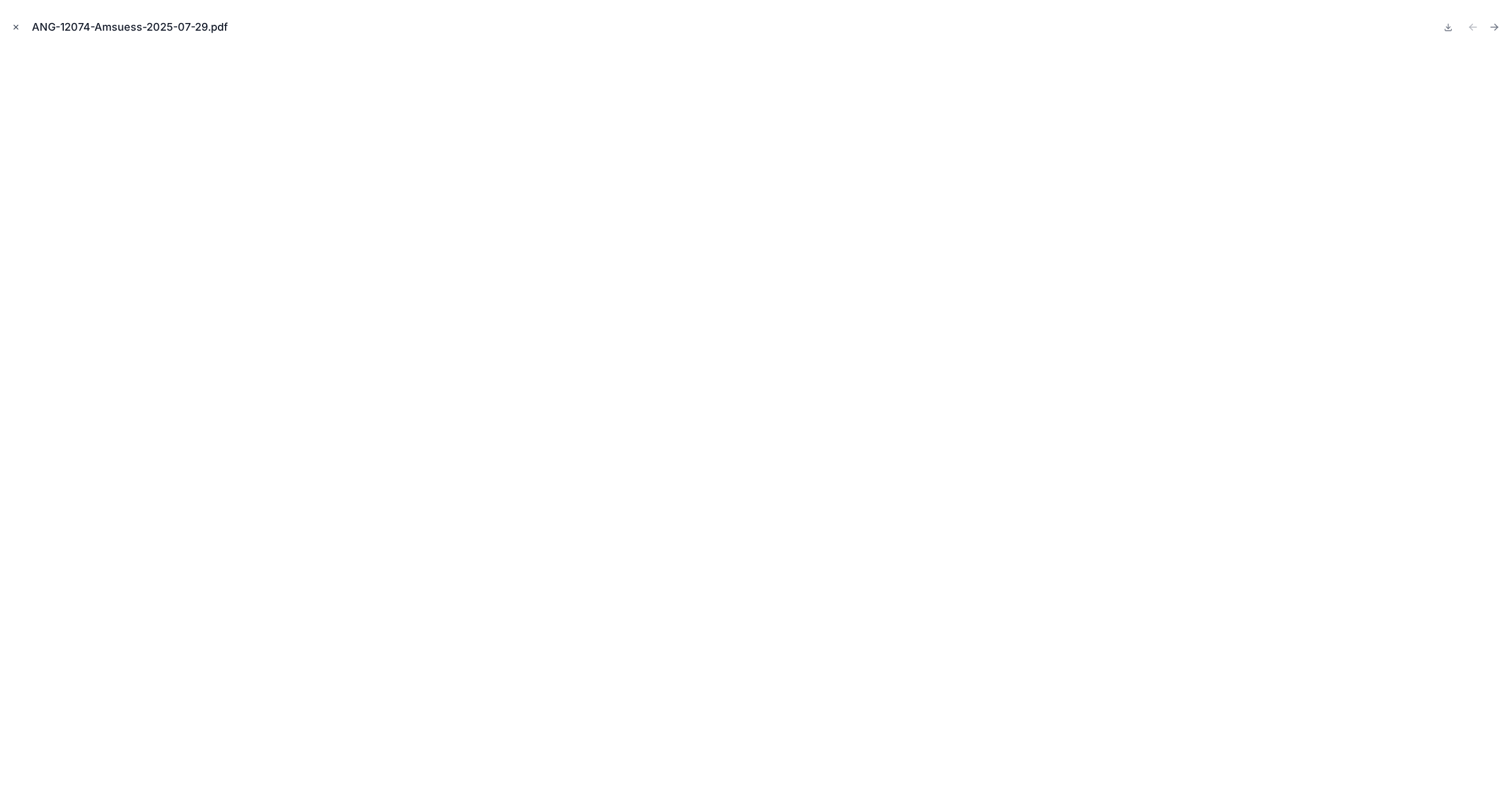
click at [15, 30] on icon "Close modal" at bounding box center [16, 27] width 9 height 9
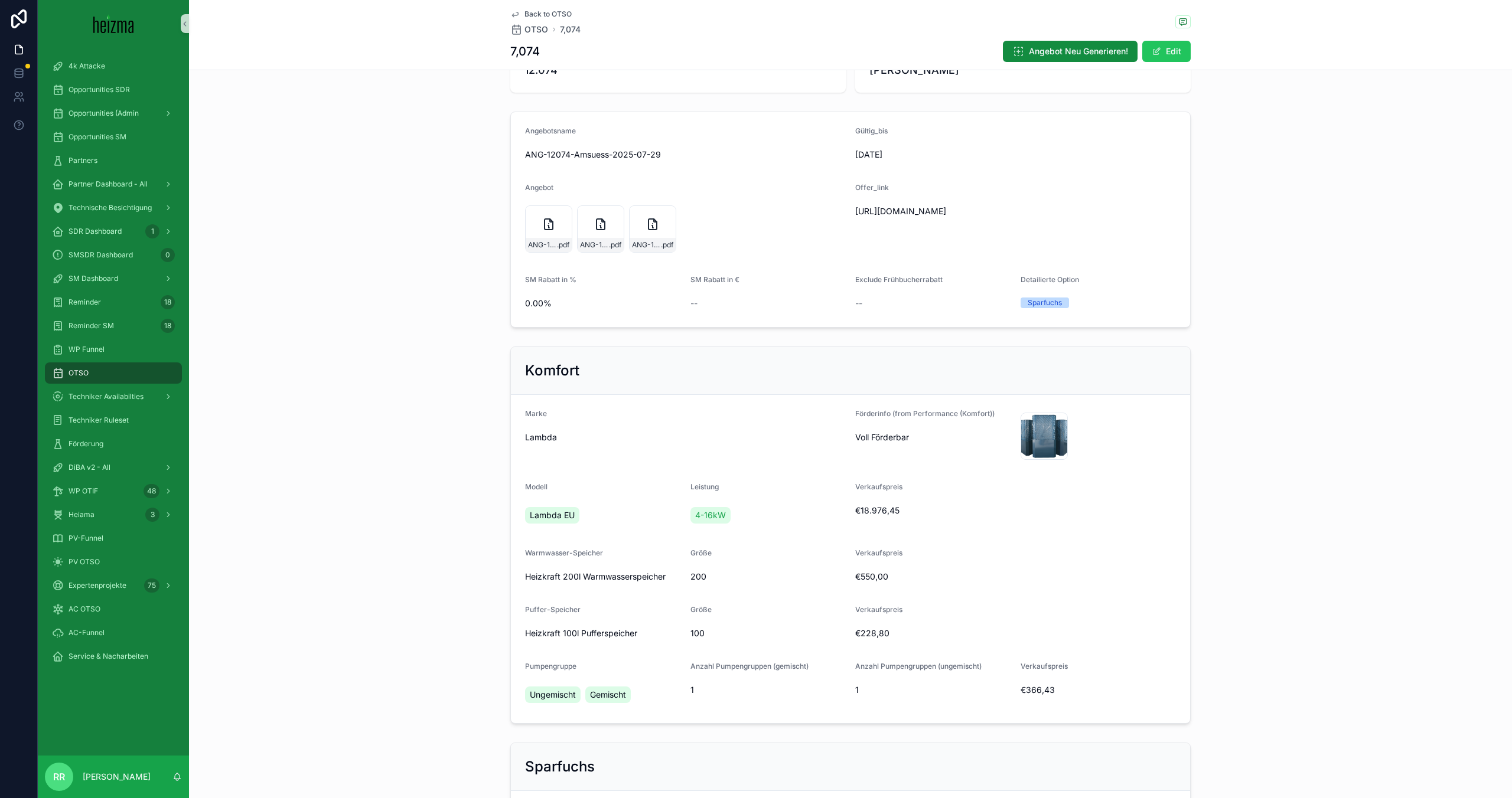
scroll to position [68, 0]
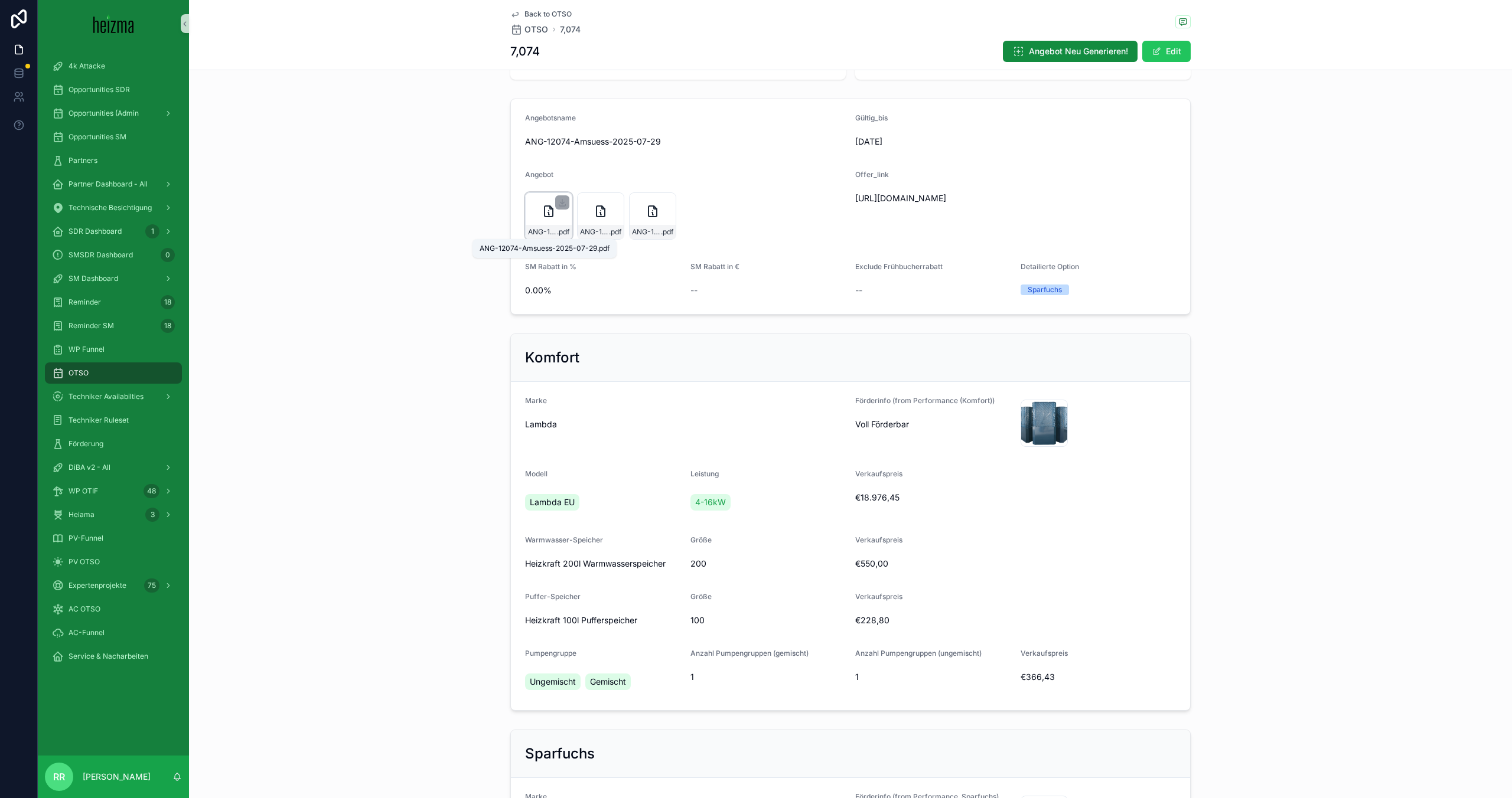
click at [543, 231] on span "ANG-12074-Amsuess-2025-07-29" at bounding box center [542, 232] width 29 height 9
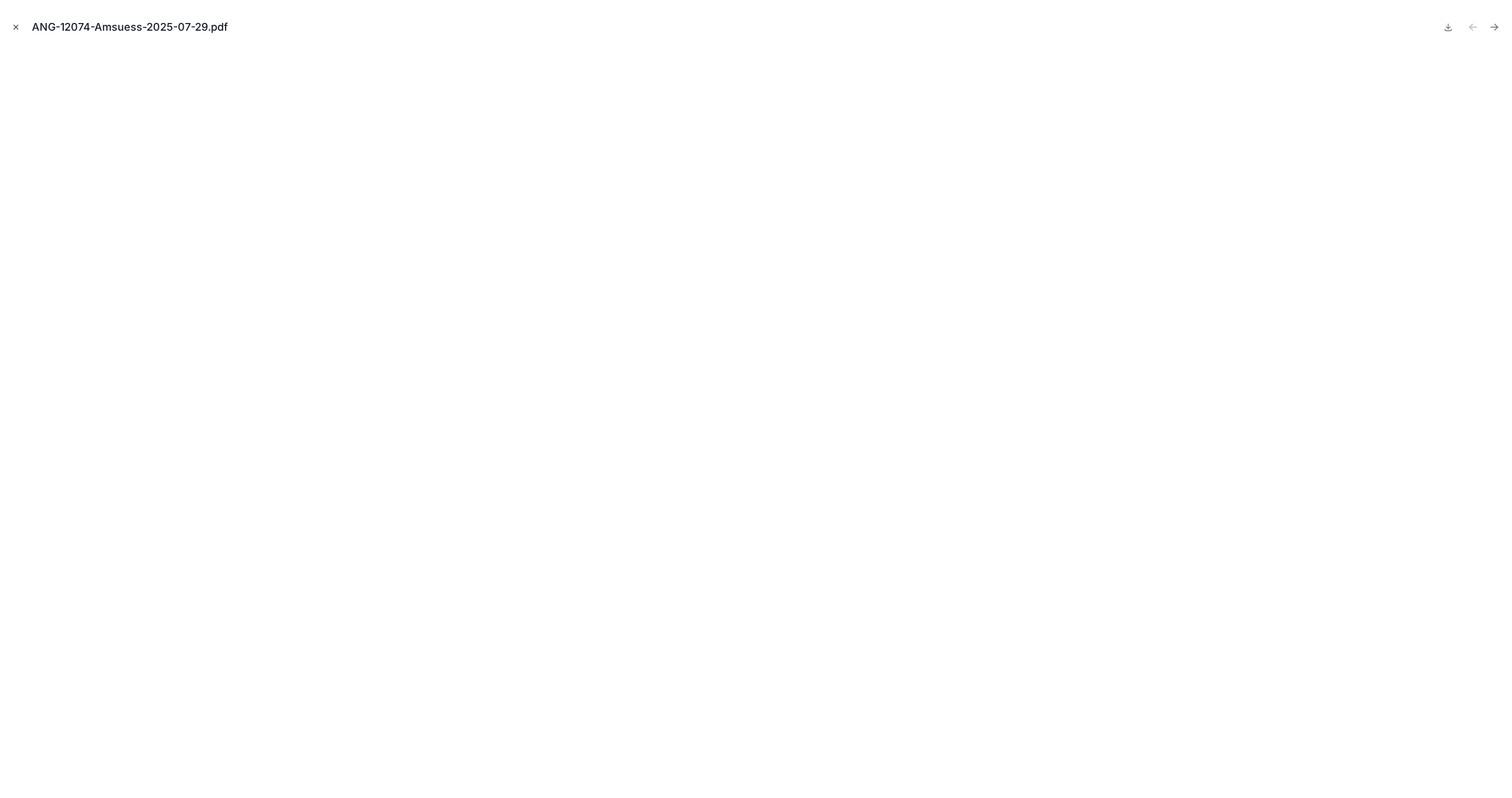
click at [18, 28] on icon "Close modal" at bounding box center [16, 27] width 9 height 9
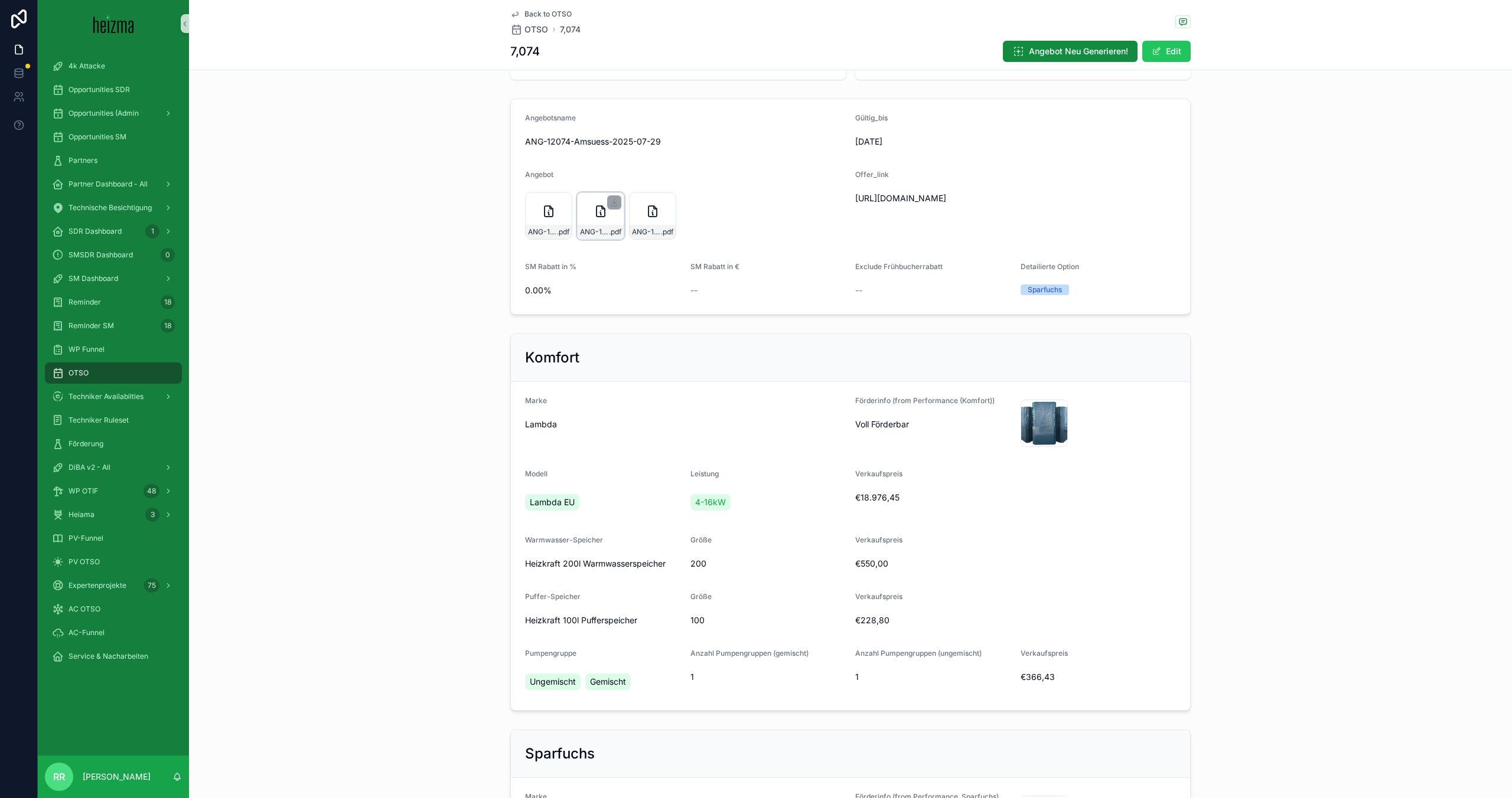
click at [586, 207] on div "ANG-12074-Amsuess-2025-07-29 .pdf" at bounding box center [600, 216] width 47 height 47
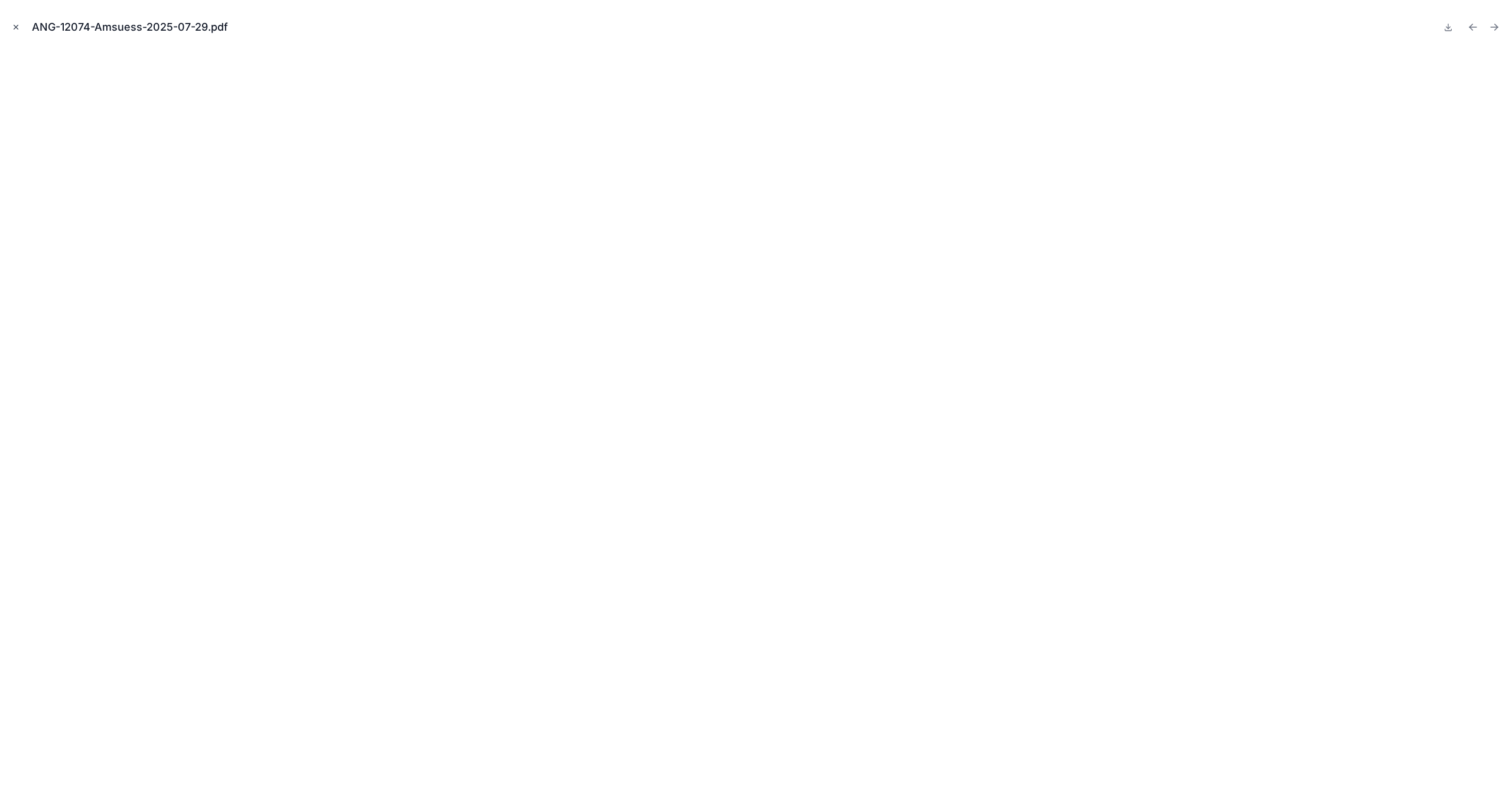
click at [15, 28] on icon "Close modal" at bounding box center [16, 27] width 4 height 4
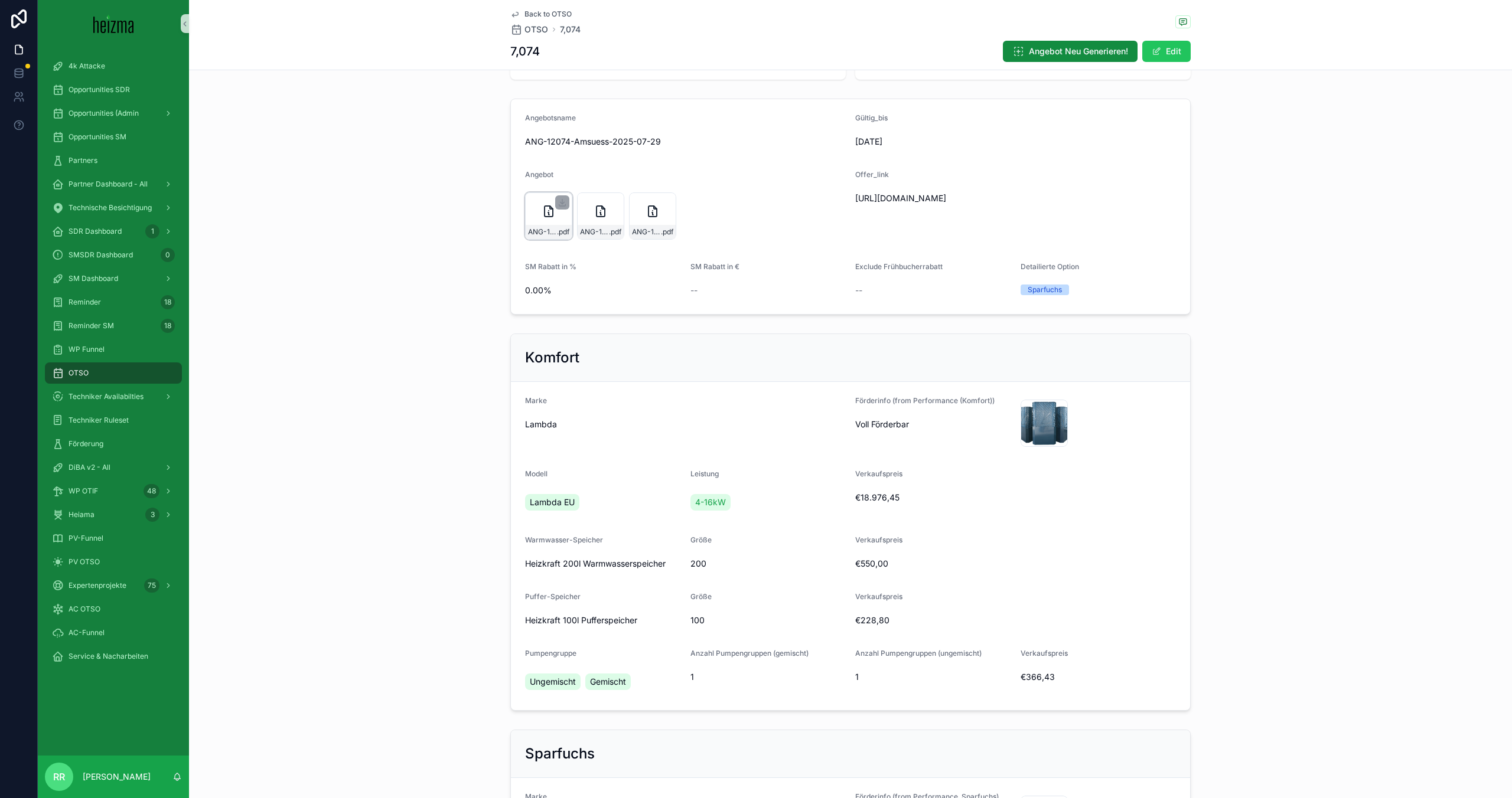
click at [525, 213] on div "ANG-12074-Amsuess-2025-07-29 .pdf" at bounding box center [548, 216] width 47 height 47
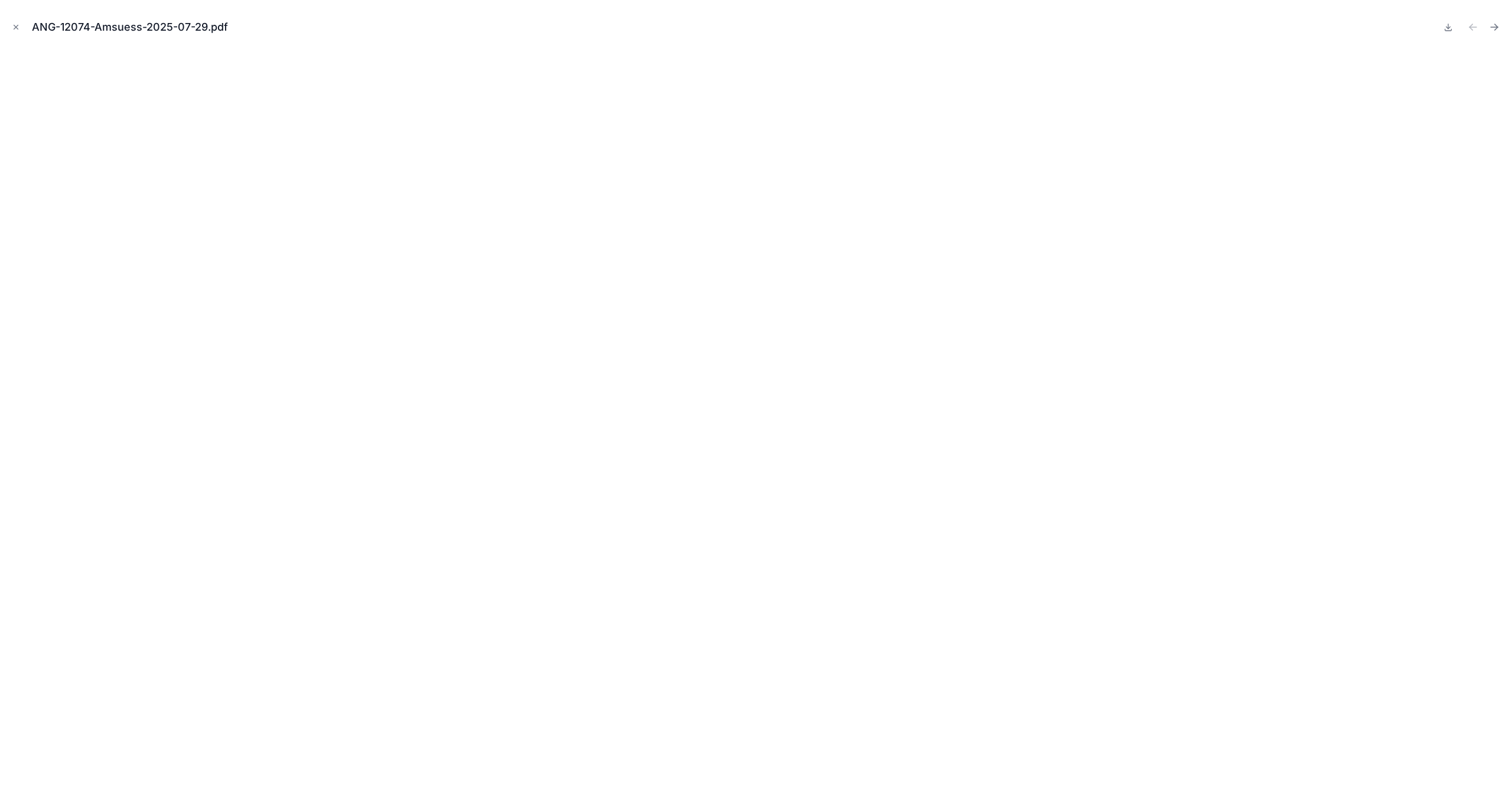
click at [4, 23] on div "ANG-12074-Amsuess-2025-07-29.pdf" at bounding box center [756, 399] width 1512 height 798
click at [12, 26] on icon "Close modal" at bounding box center [16, 27] width 9 height 9
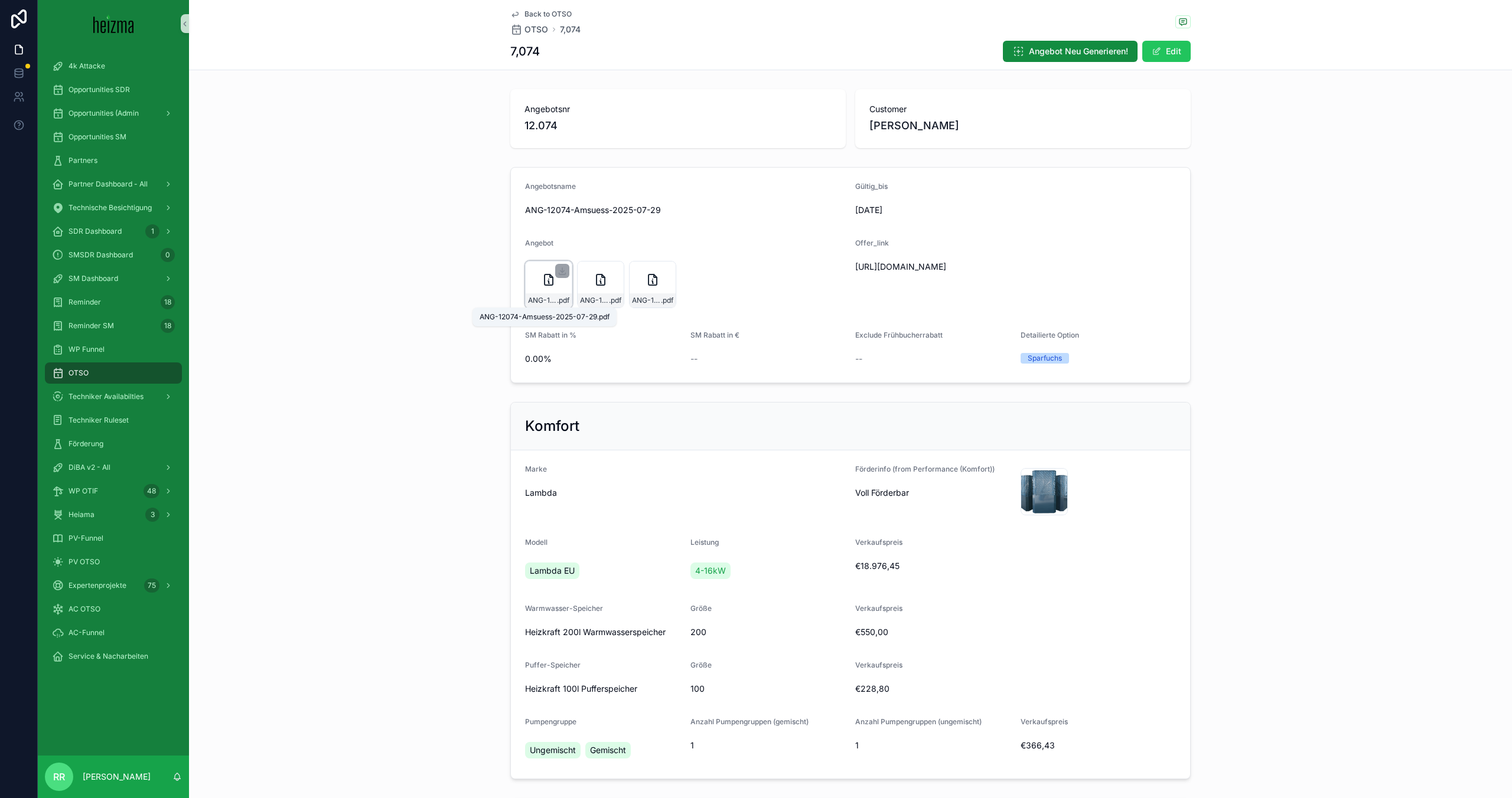
click at [557, 298] on span ".pdf" at bounding box center [563, 300] width 12 height 9
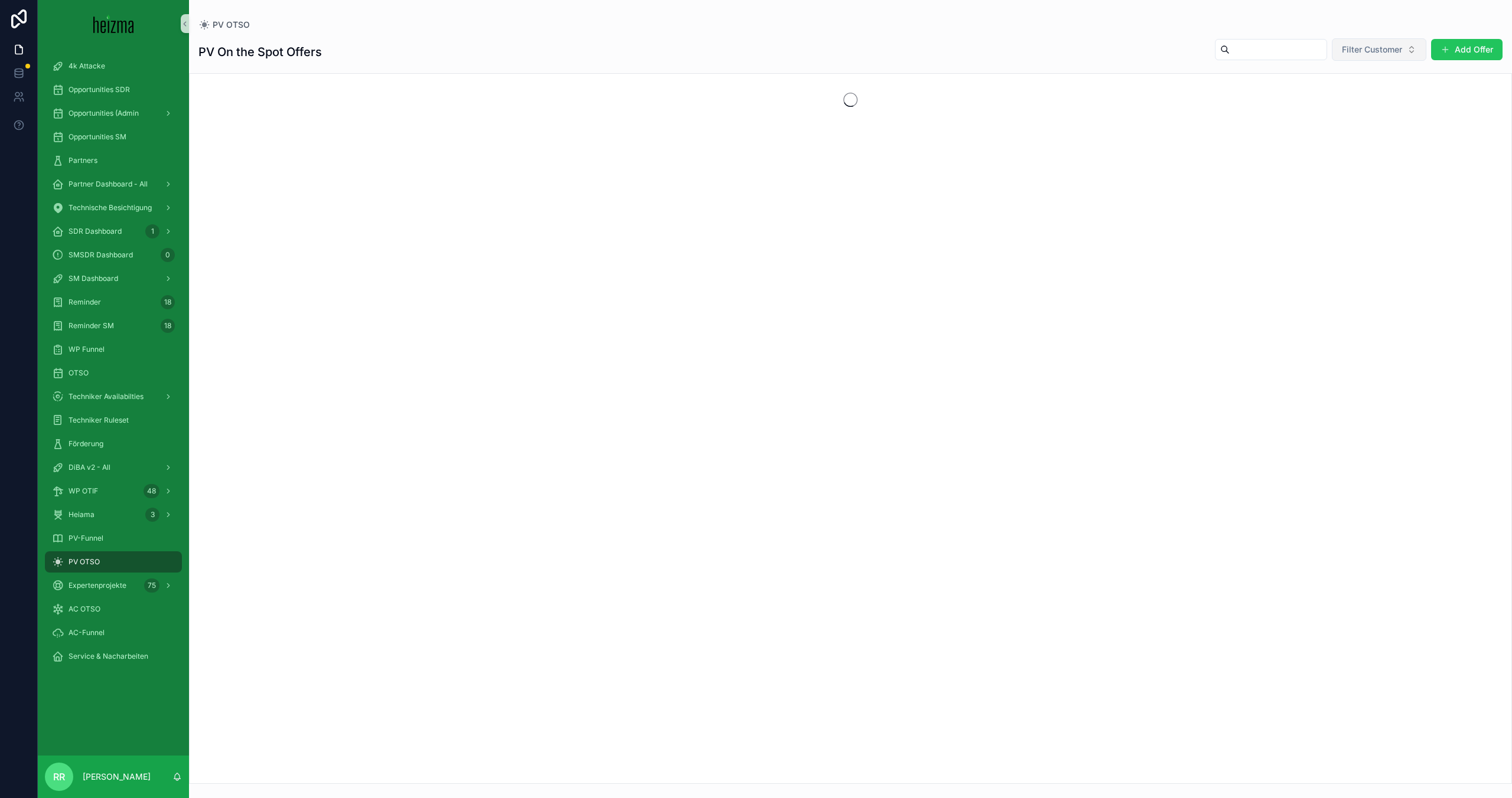
click at [1344, 57] on button "Filter Customer" at bounding box center [1379, 49] width 95 height 23
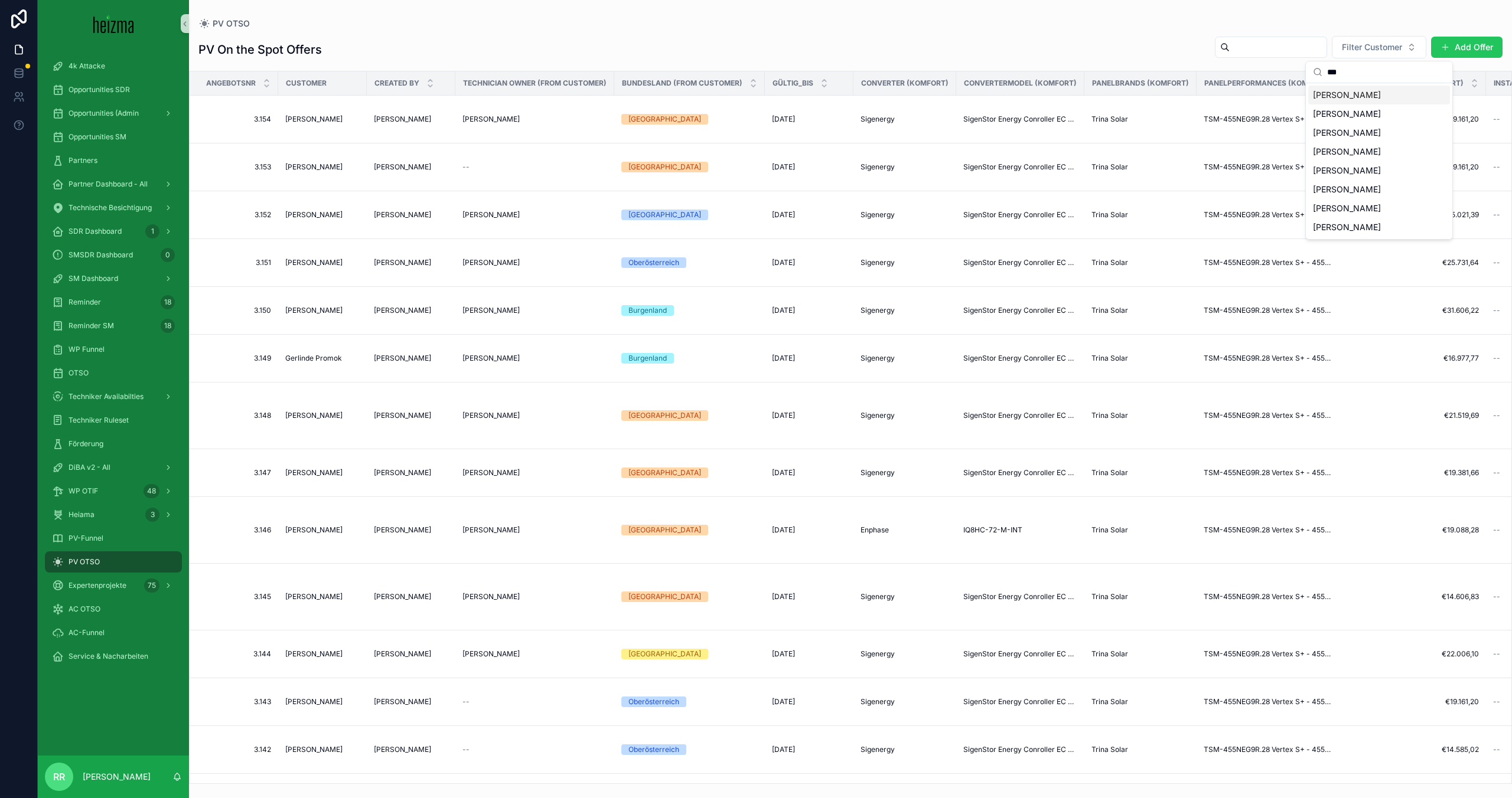
type input "***"
click at [1366, 112] on span "[PERSON_NAME]" at bounding box center [1347, 113] width 68 height 12
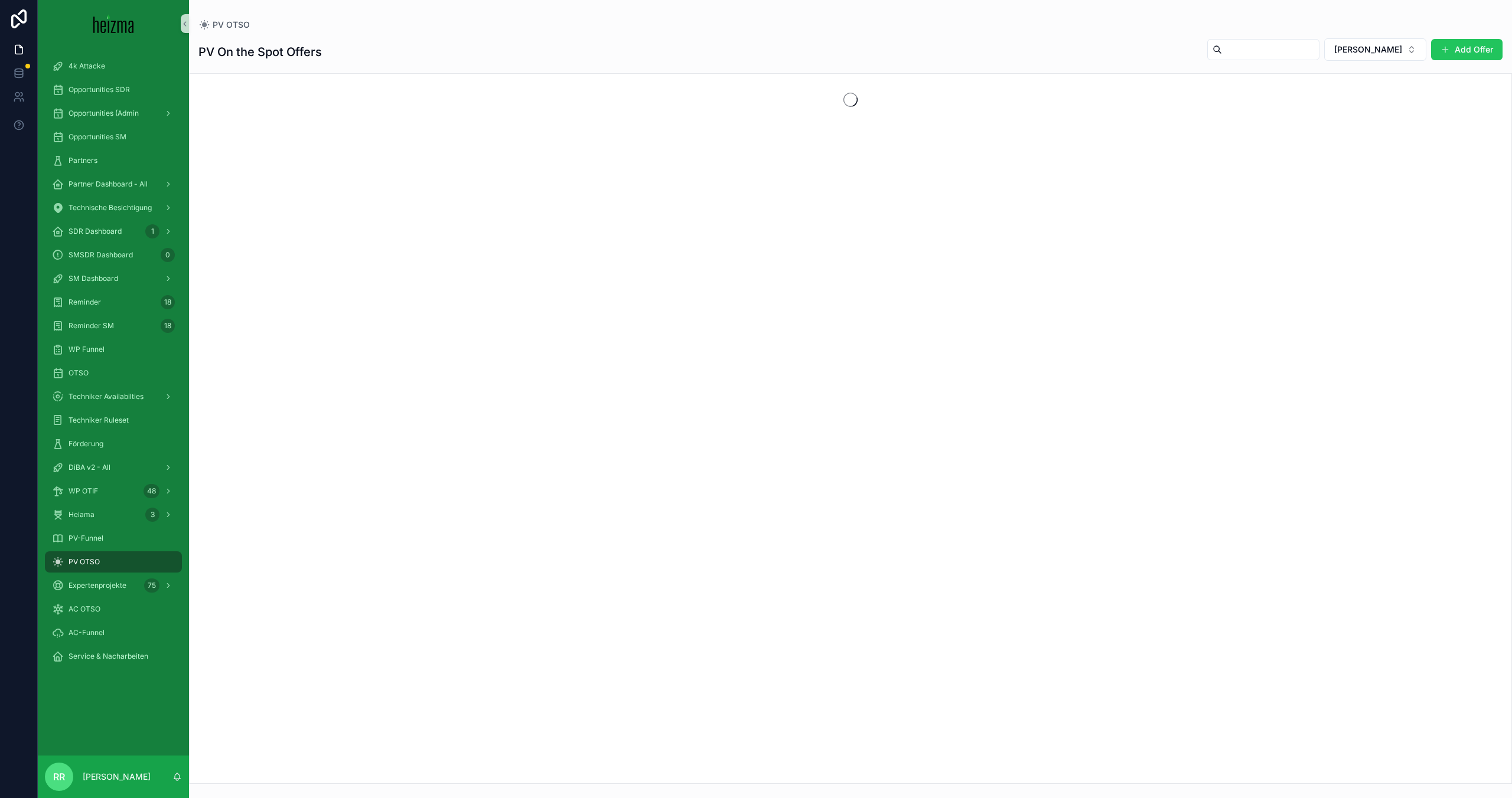
click at [308, 49] on h1 "PV On the Spot Offers" at bounding box center [260, 52] width 123 height 16
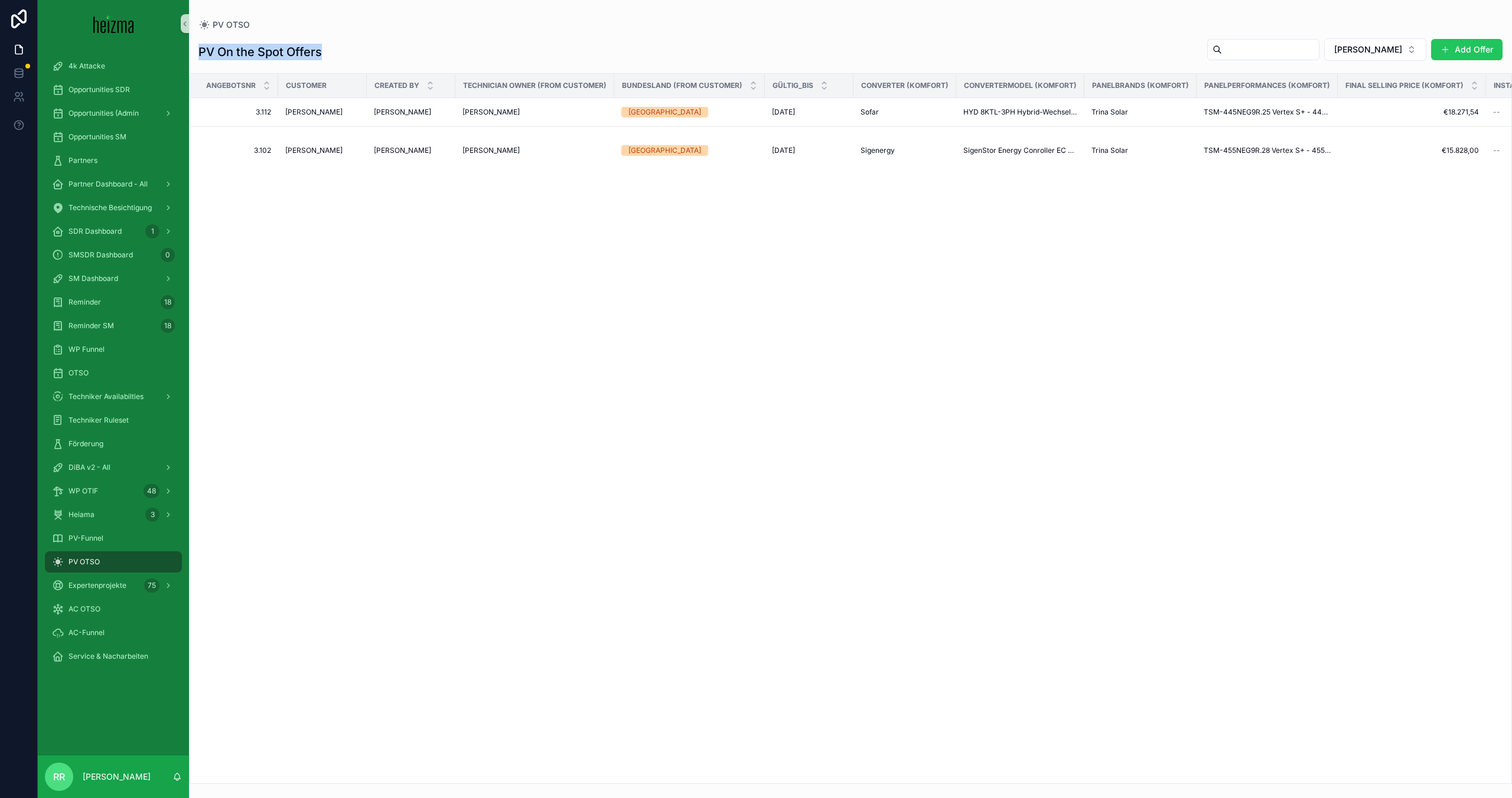
click at [308, 49] on h1 "PV On the Spot Offers" at bounding box center [260, 52] width 123 height 16
click at [309, 109] on span "[PERSON_NAME]" at bounding box center [314, 112] width 57 height 9
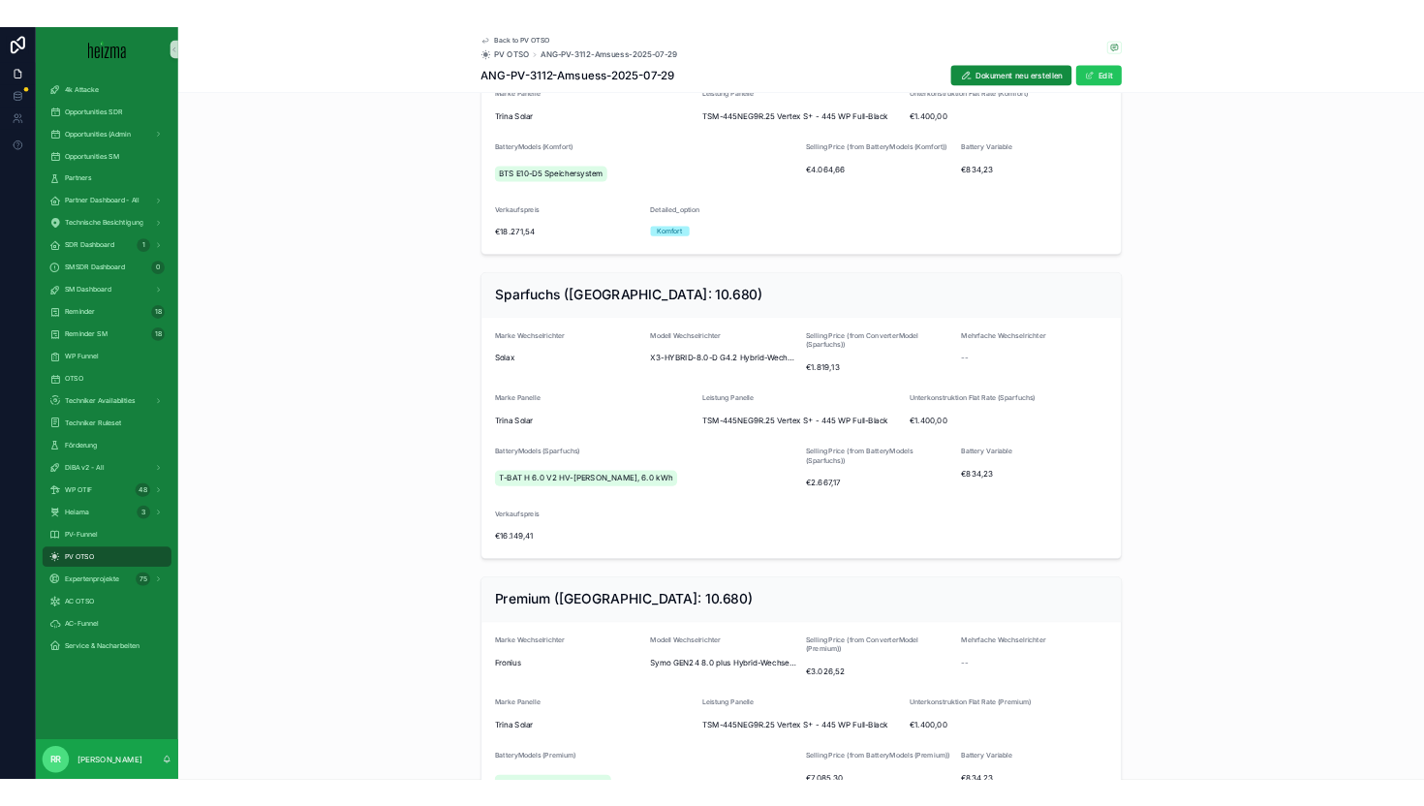
scroll to position [230, 0]
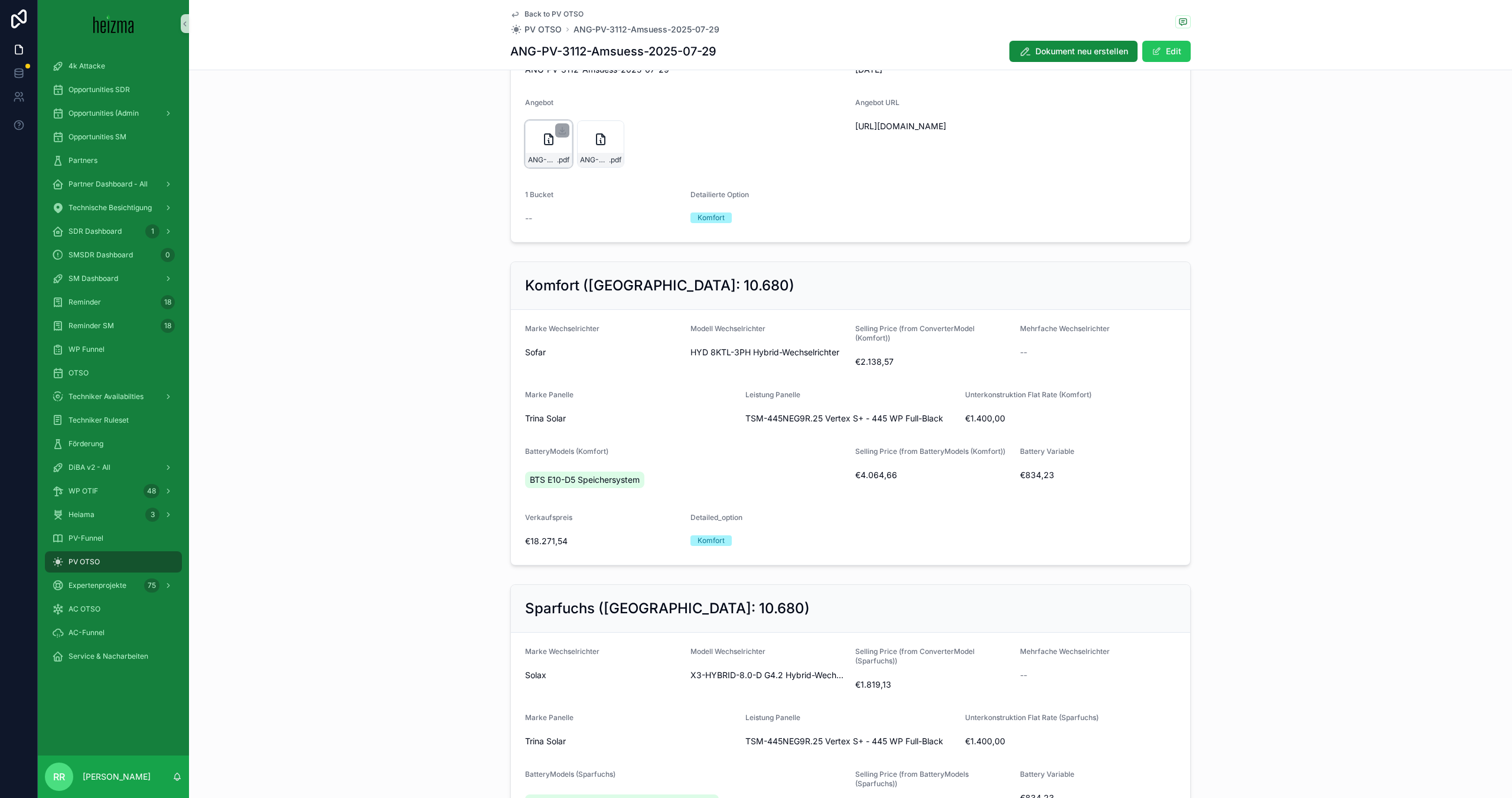
click at [556, 166] on div "ANG-PV-3112-Amsuess-2025-07-29 .pdf" at bounding box center [549, 160] width 46 height 14
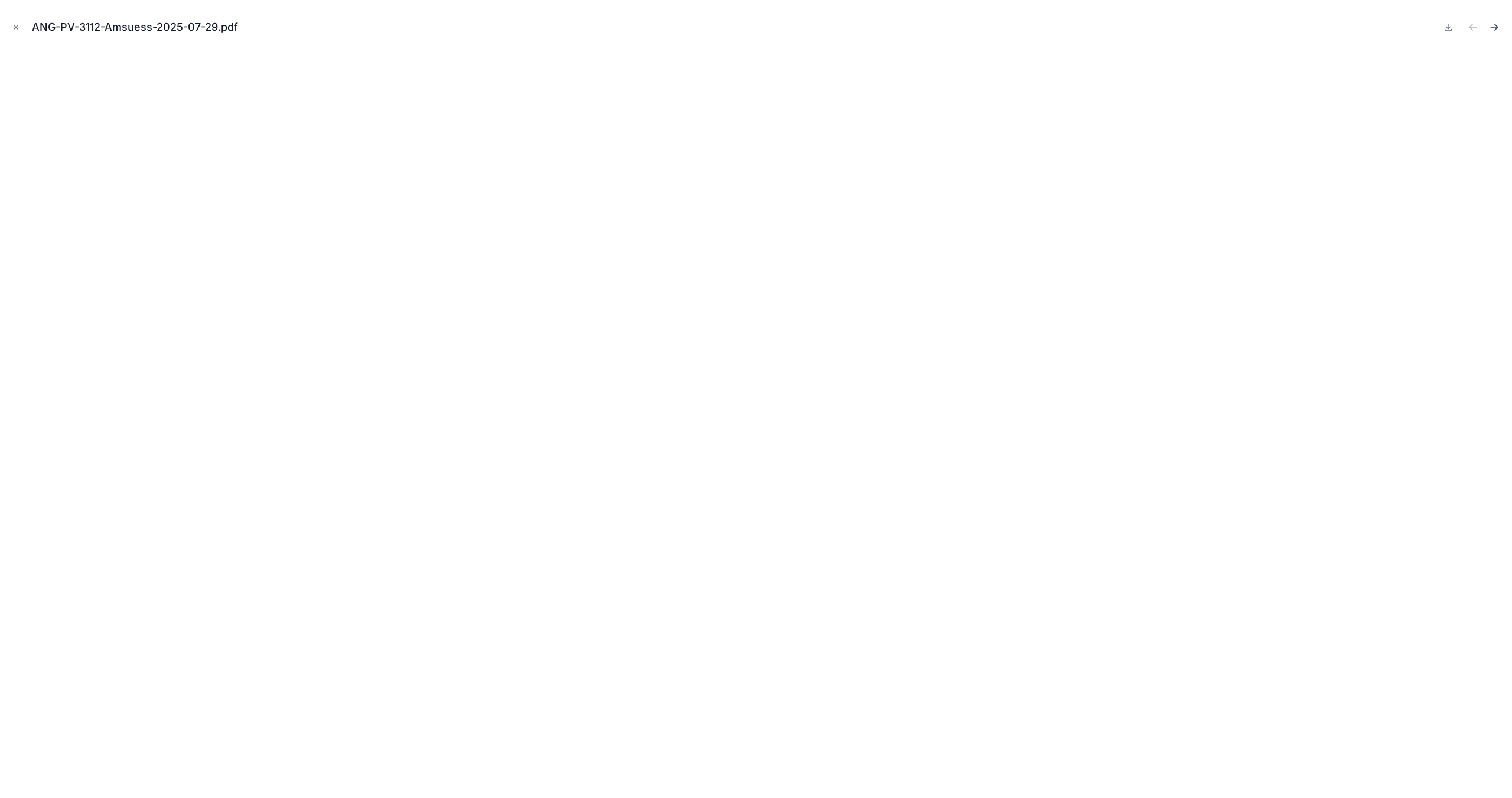
click at [1496, 26] on icon "Next file" at bounding box center [1496, 26] width 3 height 3
click at [1475, 30] on icon "Previous file" at bounding box center [1473, 27] width 12 height 12
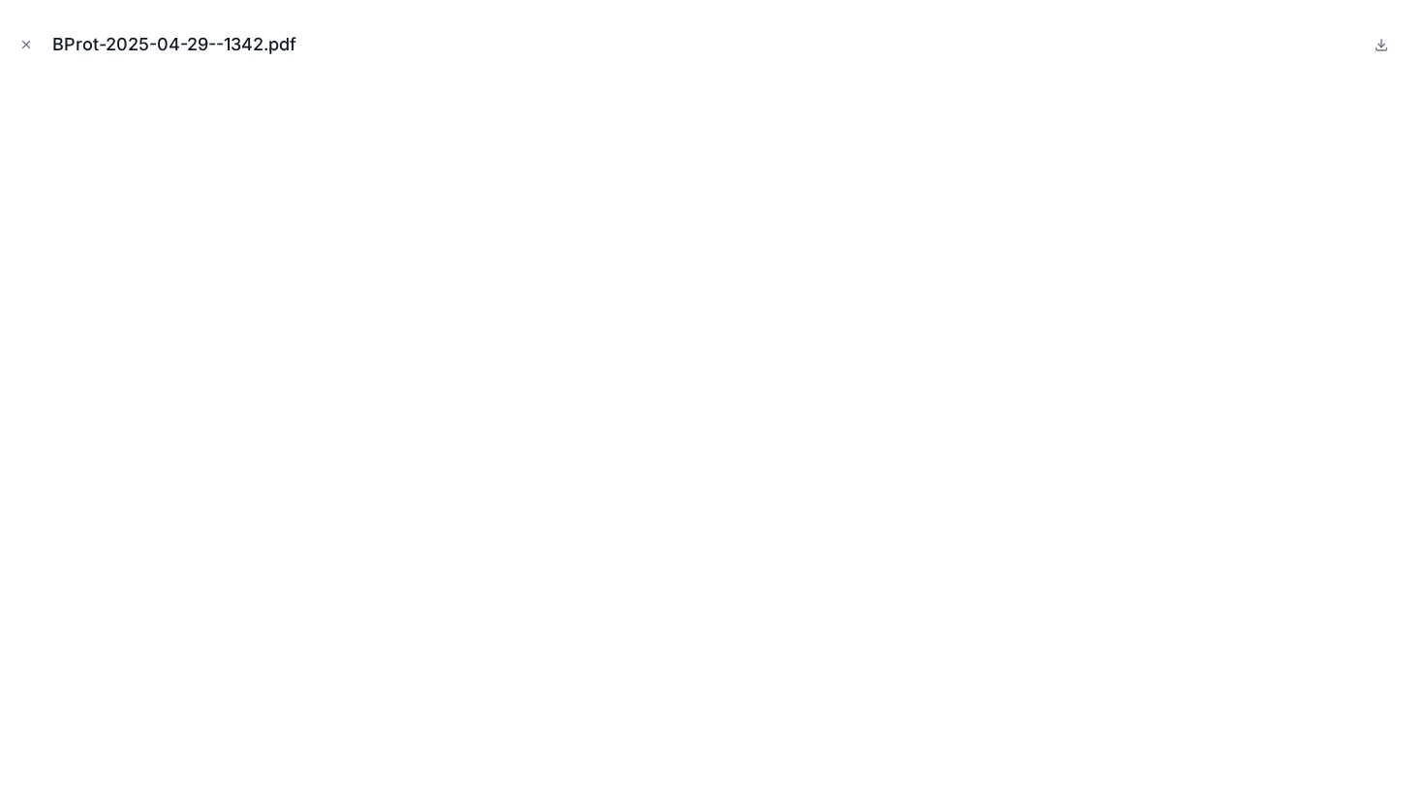
drag, startPoint x: 0, startPoint y: 0, endPoint x: 41, endPoint y: 47, distance: 62.5
click at [41, 47] on div "BProt-2025-04-29--1342.pdf" at bounding box center [711, 44] width 1393 height 58
click at [22, 45] on icon "Close modal" at bounding box center [26, 45] width 14 height 14
